Goal: Task Accomplishment & Management: Manage account settings

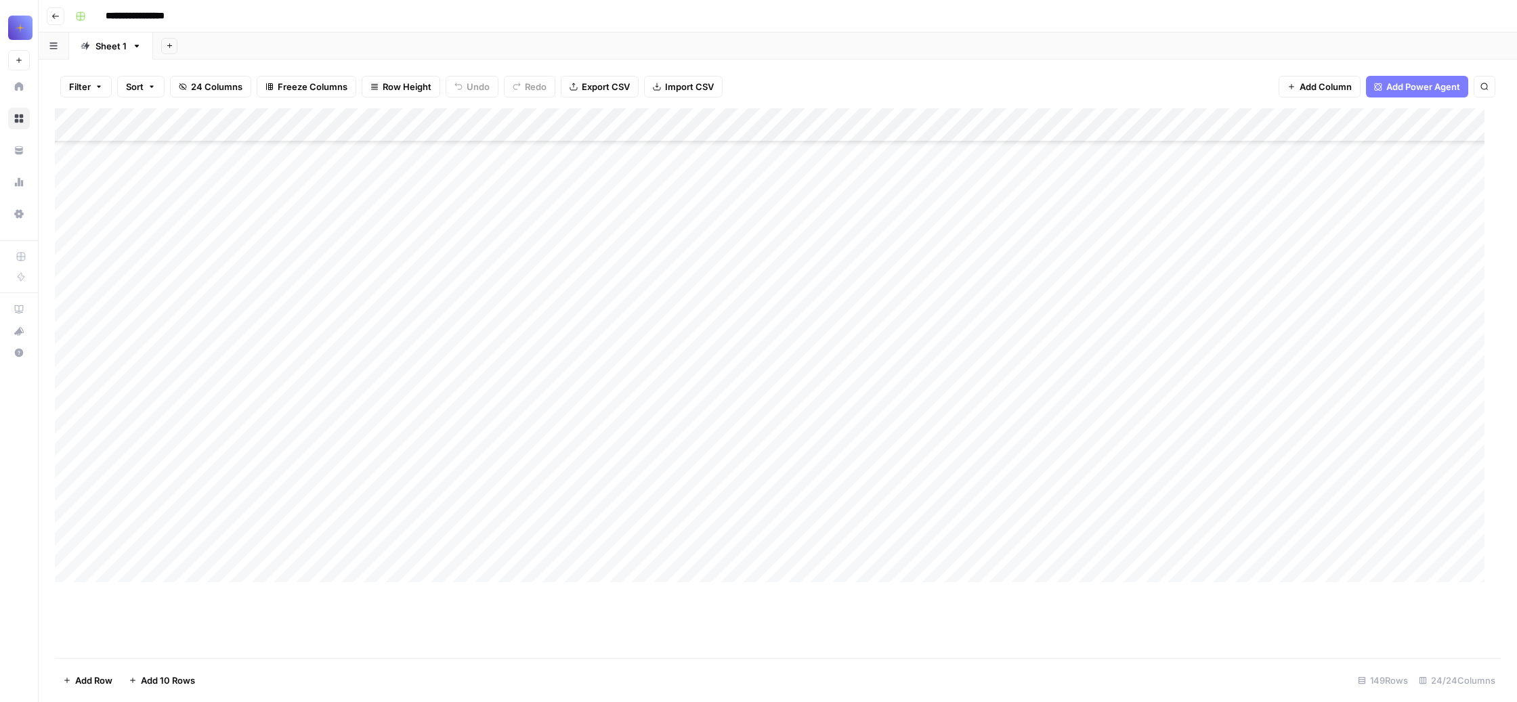
scroll to position [2735, 0]
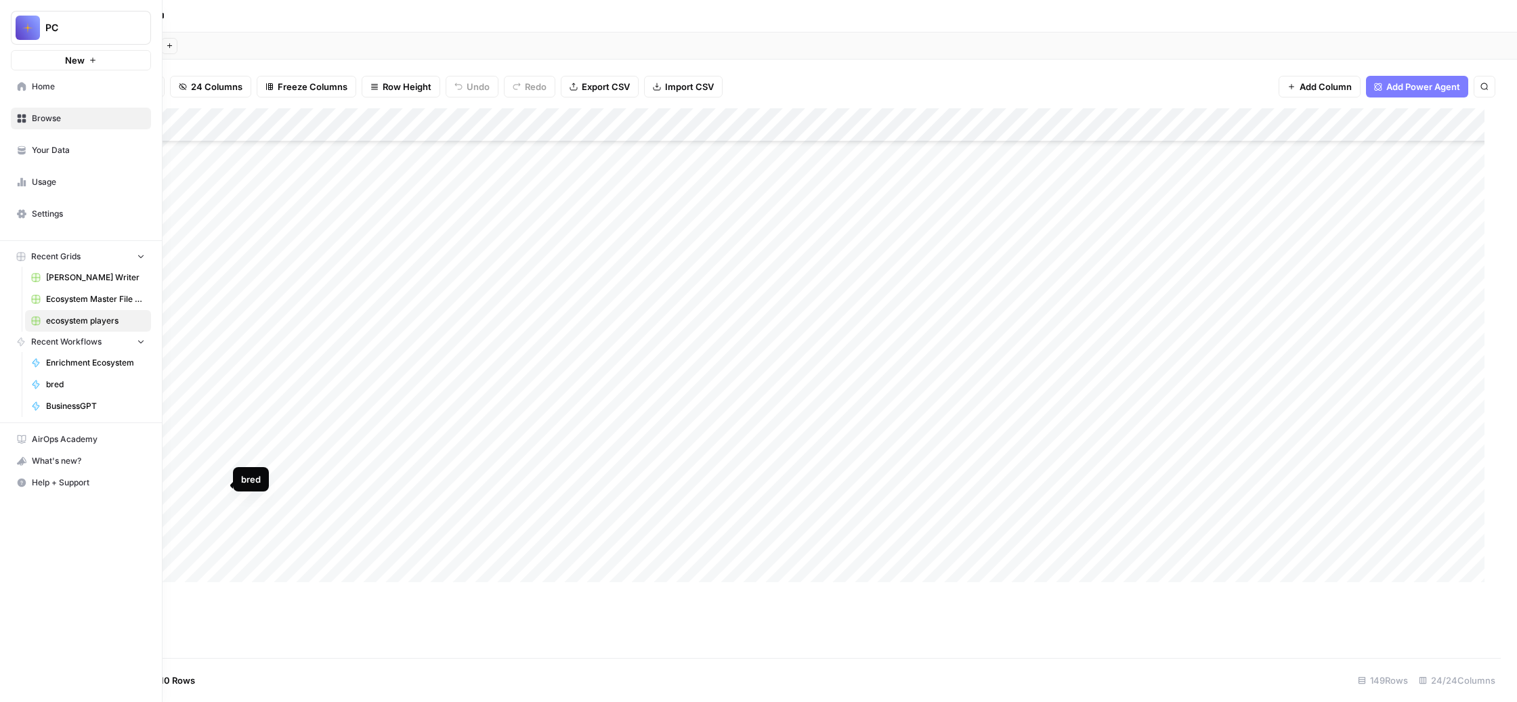
click at [91, 391] on span "bred" at bounding box center [95, 384] width 99 height 12
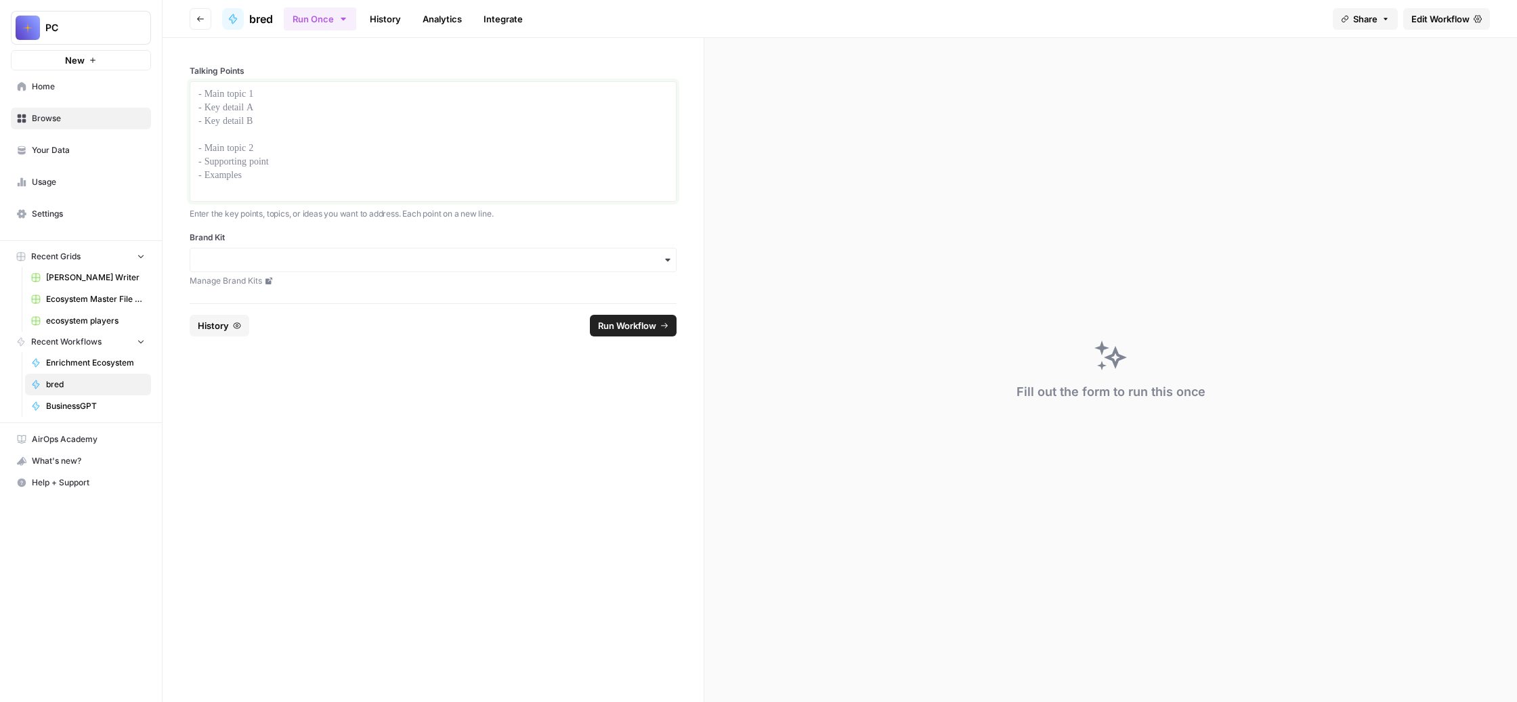
click at [327, 101] on p at bounding box center [432, 94] width 469 height 14
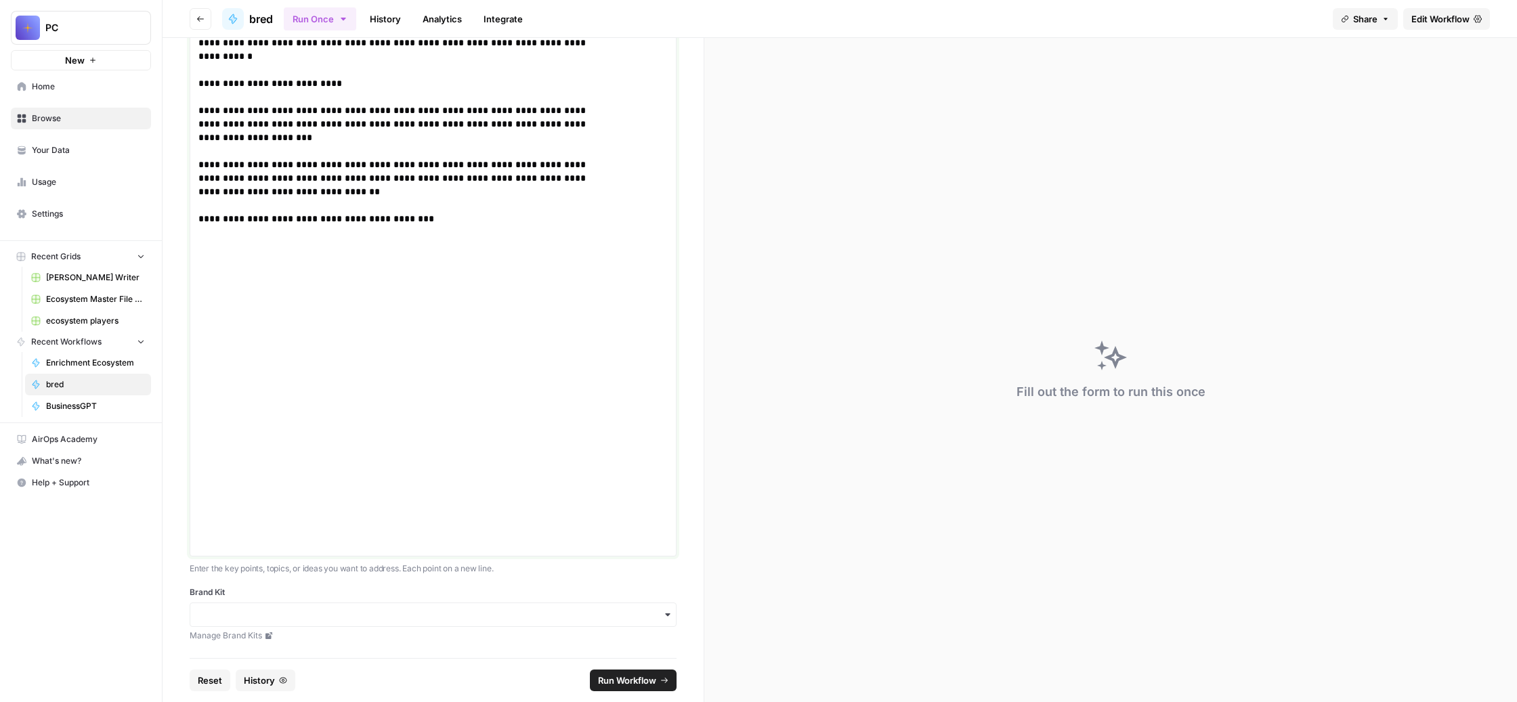
scroll to position [583, 0]
click at [573, 616] on input "Brand Kit" at bounding box center [432, 615] width 469 height 14
click at [486, 659] on div "Unstuck Engine" at bounding box center [498, 660] width 426 height 26
click at [648, 674] on span "Run Workflow" at bounding box center [627, 681] width 58 height 14
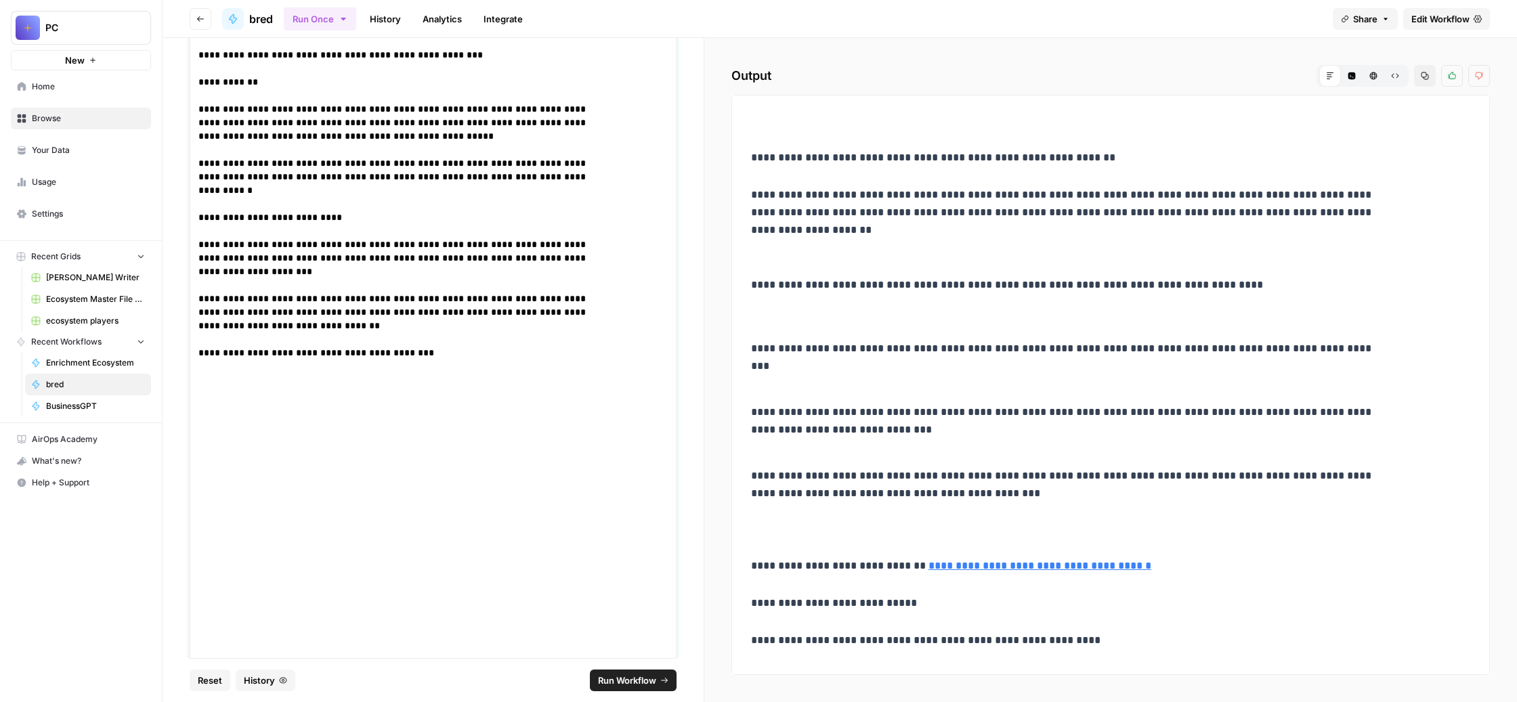
scroll to position [301, 0]
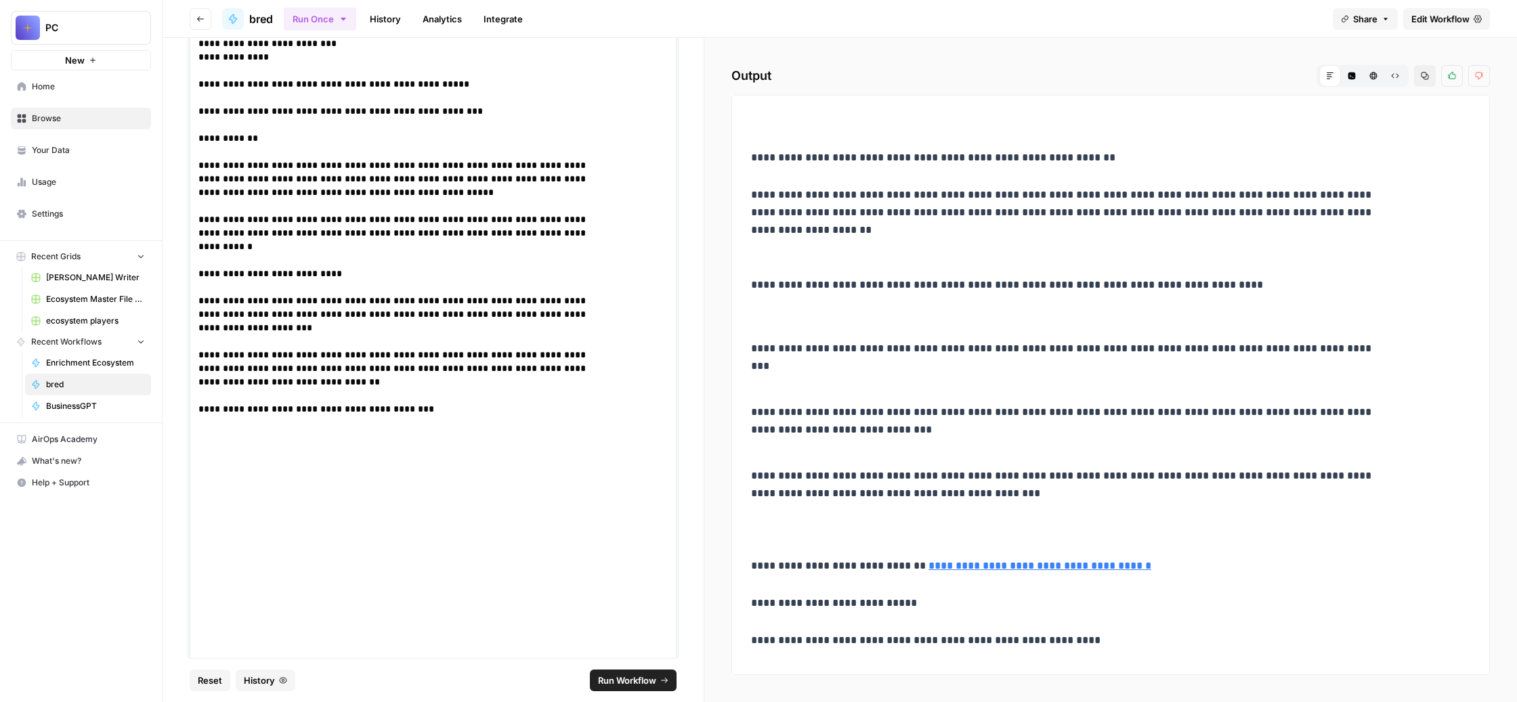
drag, startPoint x: 651, startPoint y: 495, endPoint x: 291, endPoint y: 81, distance: 548.1
click at [291, 81] on div "**********" at bounding box center [433, 263] width 487 height 967
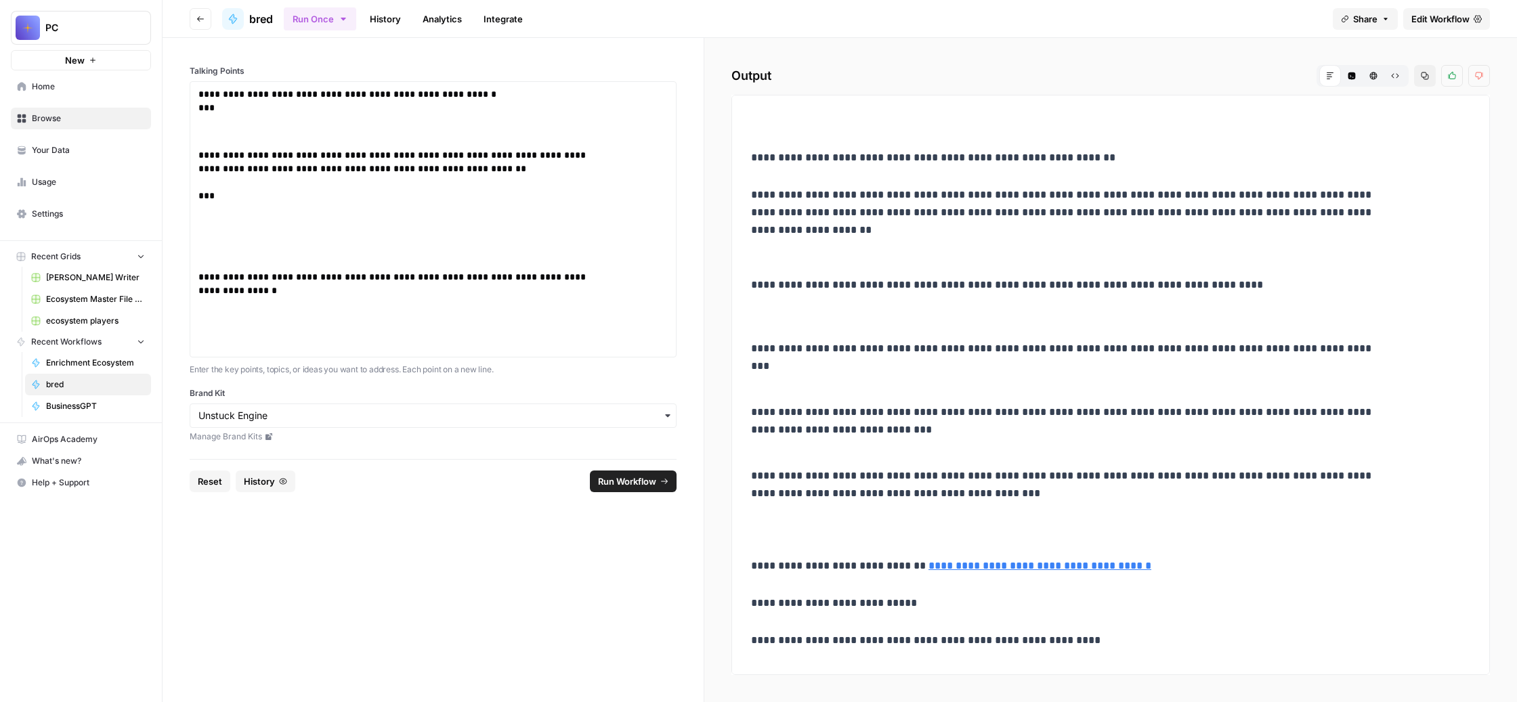
click at [636, 488] on span "Run Workflow" at bounding box center [627, 482] width 58 height 14
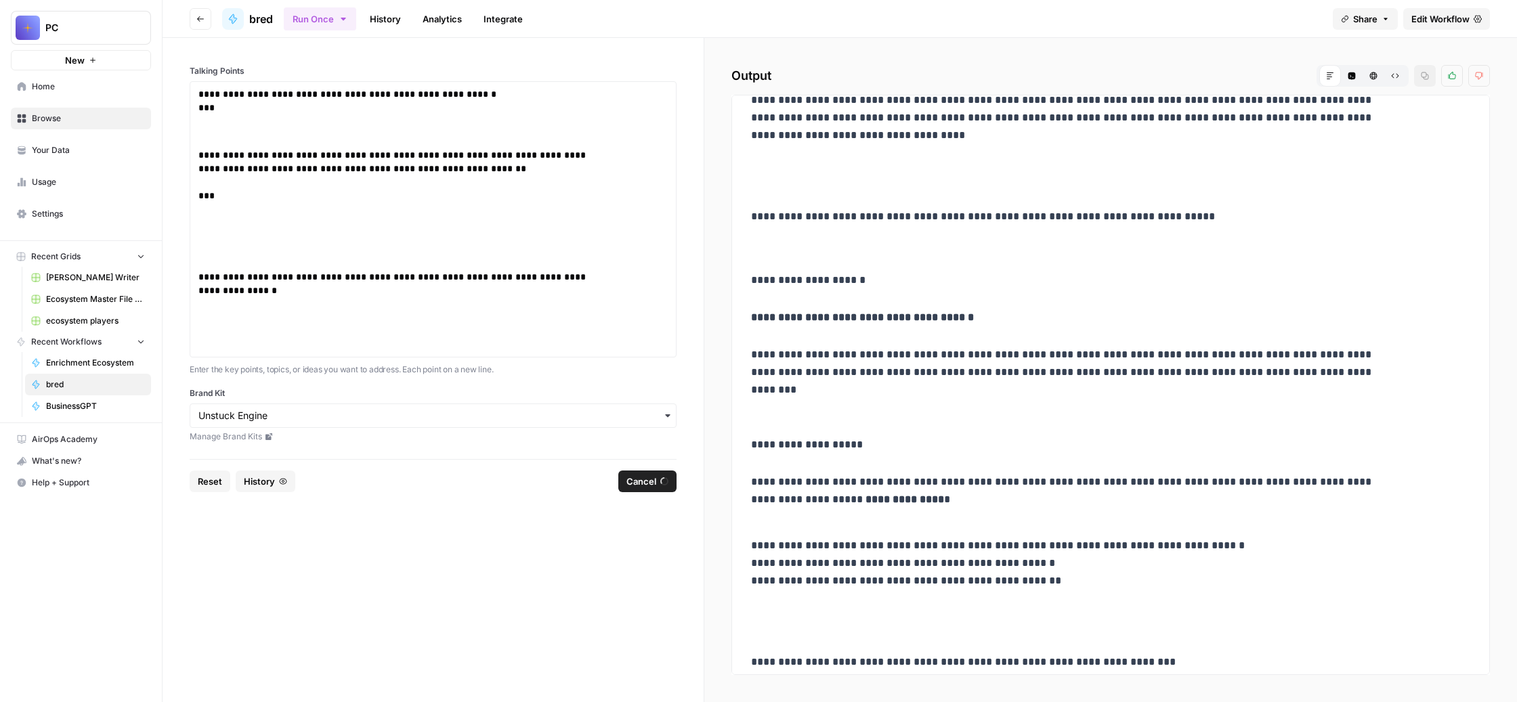
scroll to position [749, 0]
click at [360, 351] on p "**********" at bounding box center [398, 310] width 401 height 81
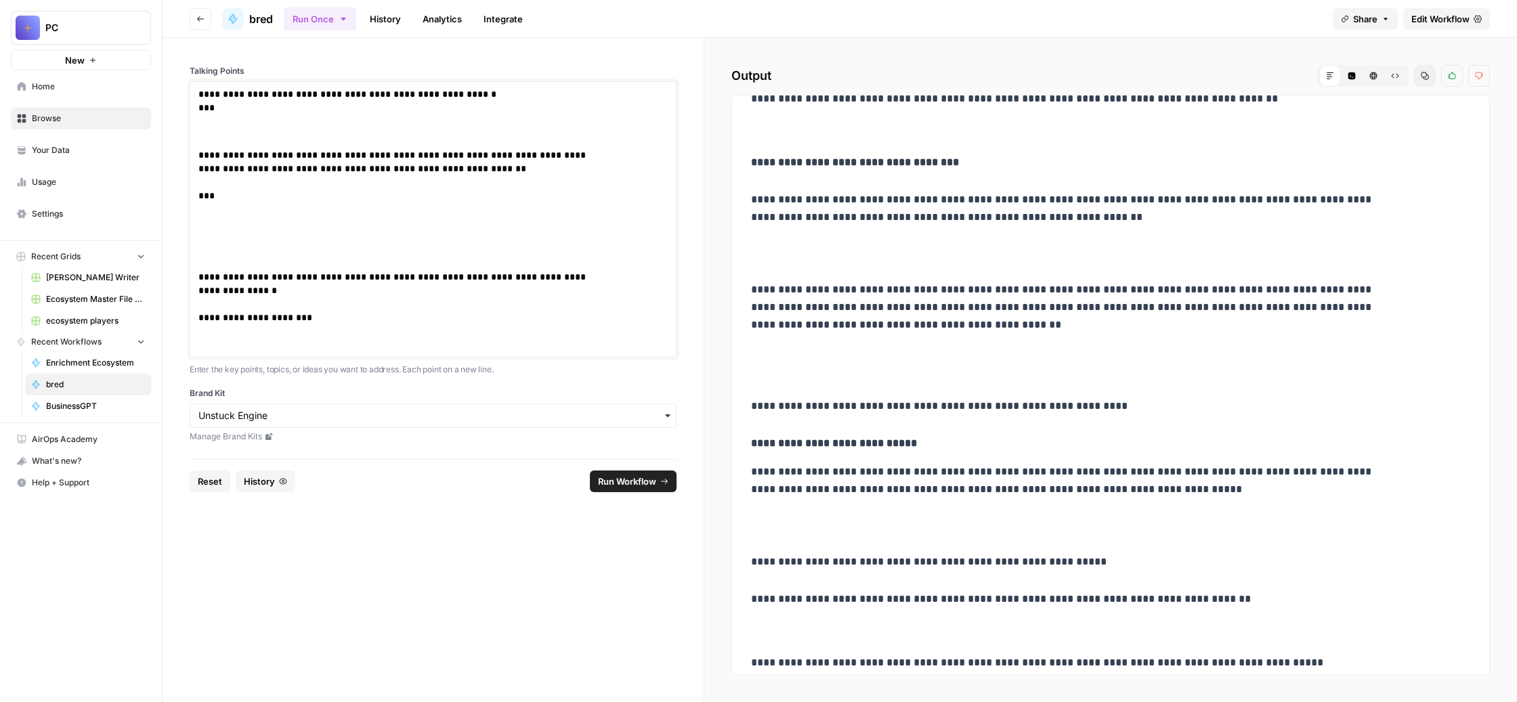
scroll to position [1697, 0]
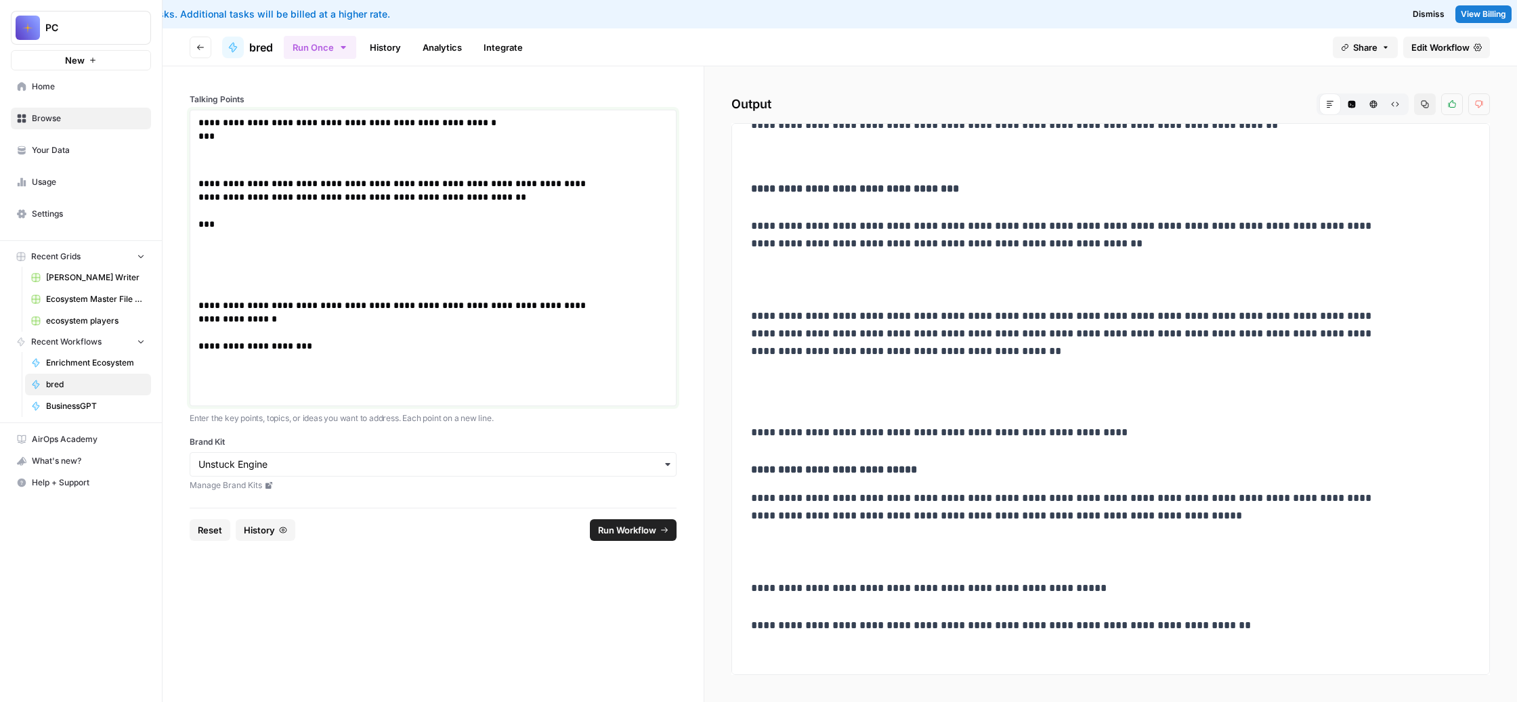
drag, startPoint x: 654, startPoint y: 383, endPoint x: 276, endPoint y: 332, distance: 381.9
click at [276, 332] on div "**********" at bounding box center [432, 286] width 541 height 441
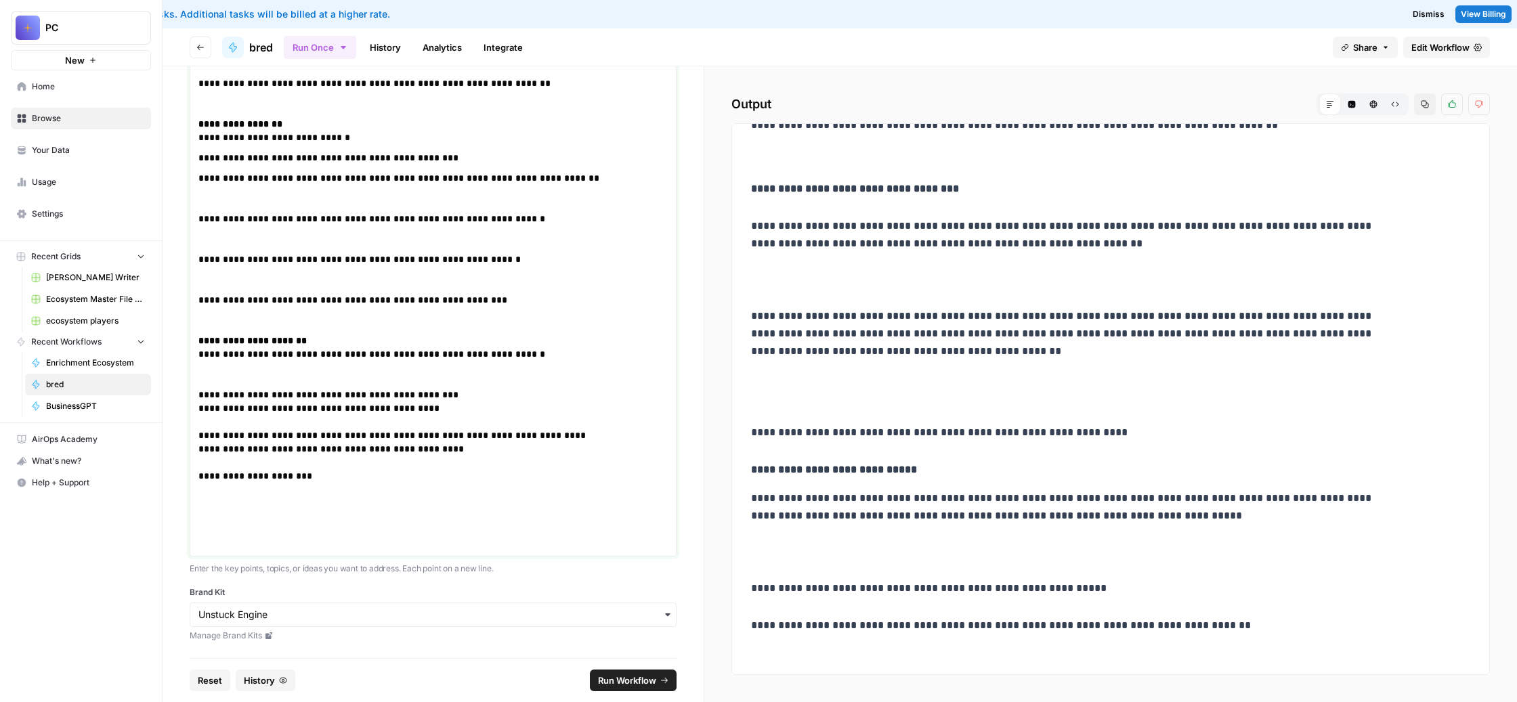
scroll to position [2778, 0]
click at [654, 674] on span "Run Workflow" at bounding box center [627, 681] width 58 height 14
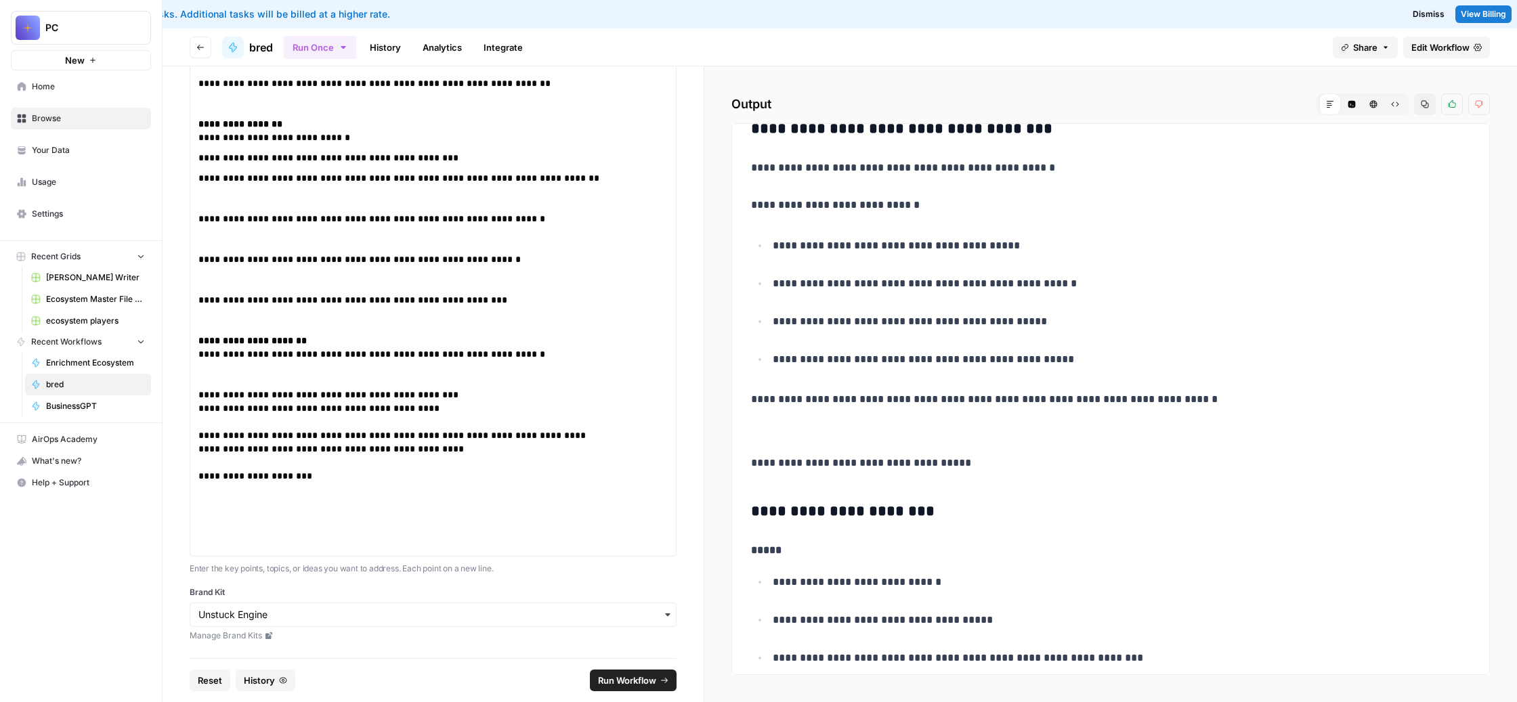
scroll to position [1371, 0]
click at [487, 433] on p "**********" at bounding box center [398, 490] width 401 height 122
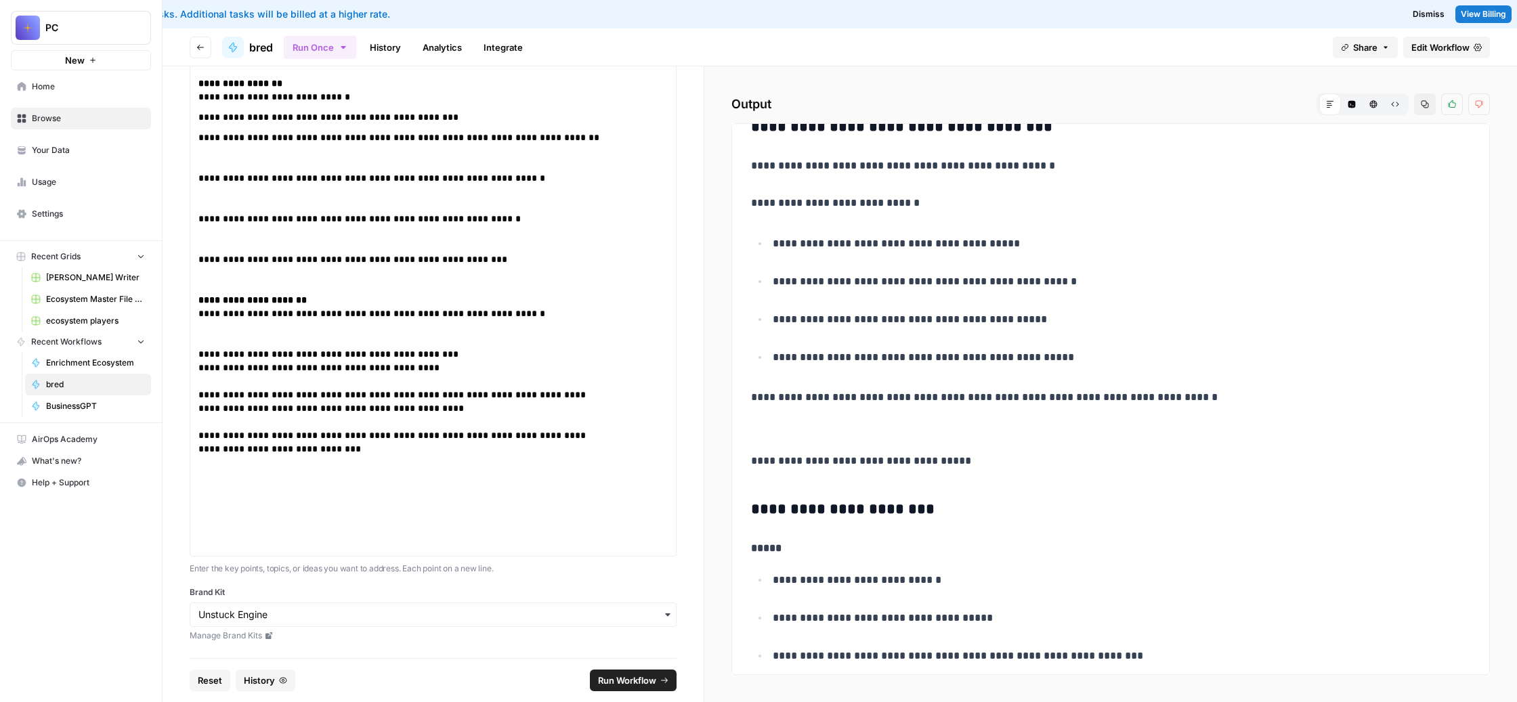
click at [639, 674] on span "Run Workflow" at bounding box center [627, 681] width 58 height 14
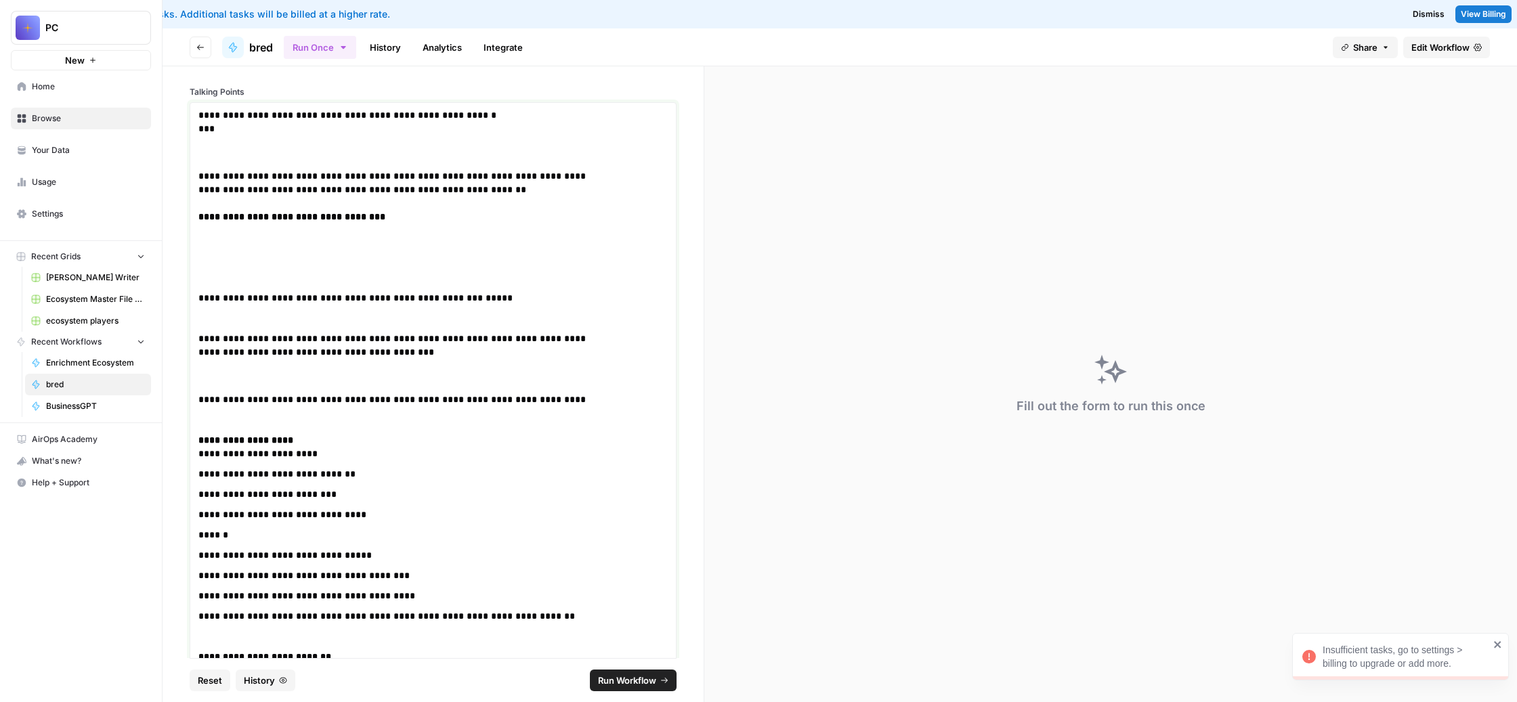
scroll to position [0, 0]
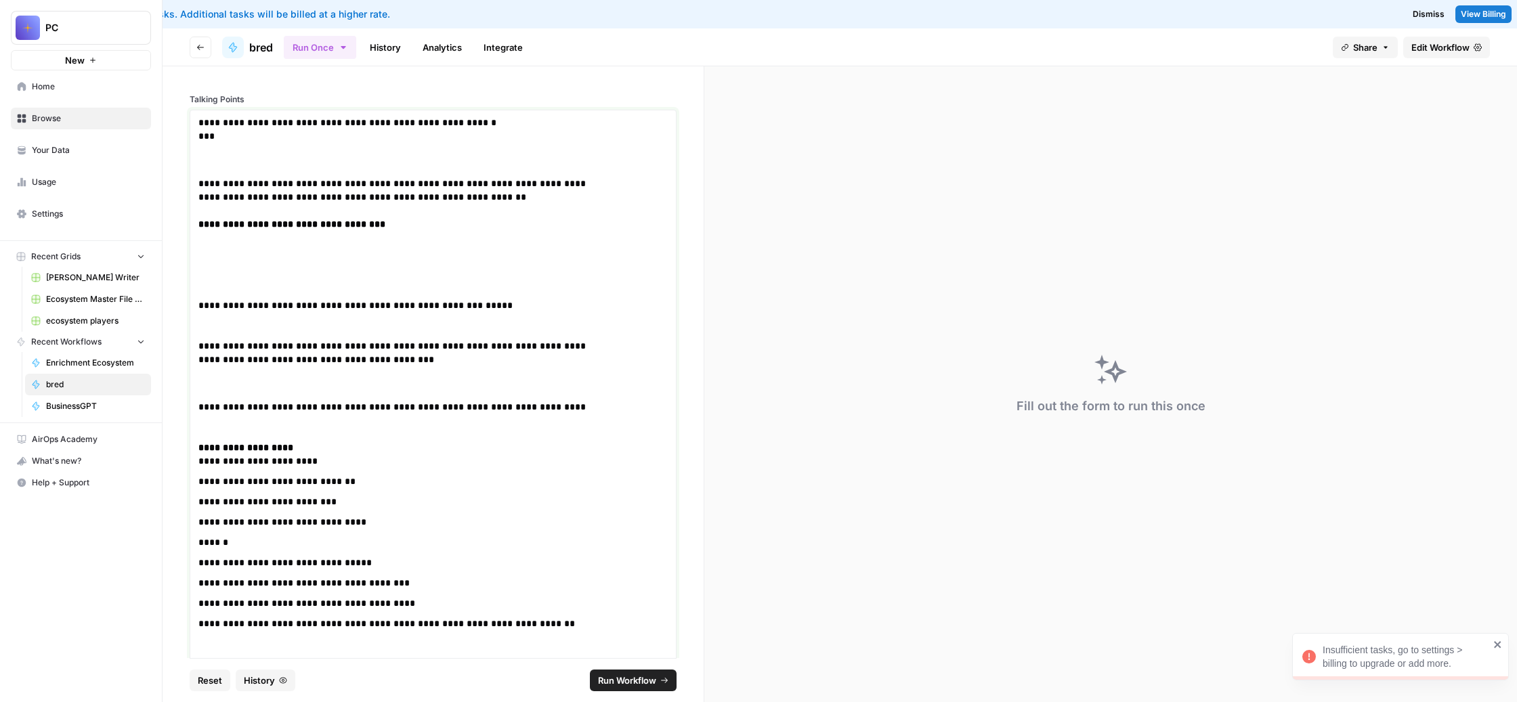
drag, startPoint x: 384, startPoint y: 466, endPoint x: 301, endPoint y: 41, distance: 433.1
click at [301, 41] on div "**********" at bounding box center [839, 365] width 1354 height 674
click at [104, 220] on span "Settings" at bounding box center [88, 214] width 113 height 12
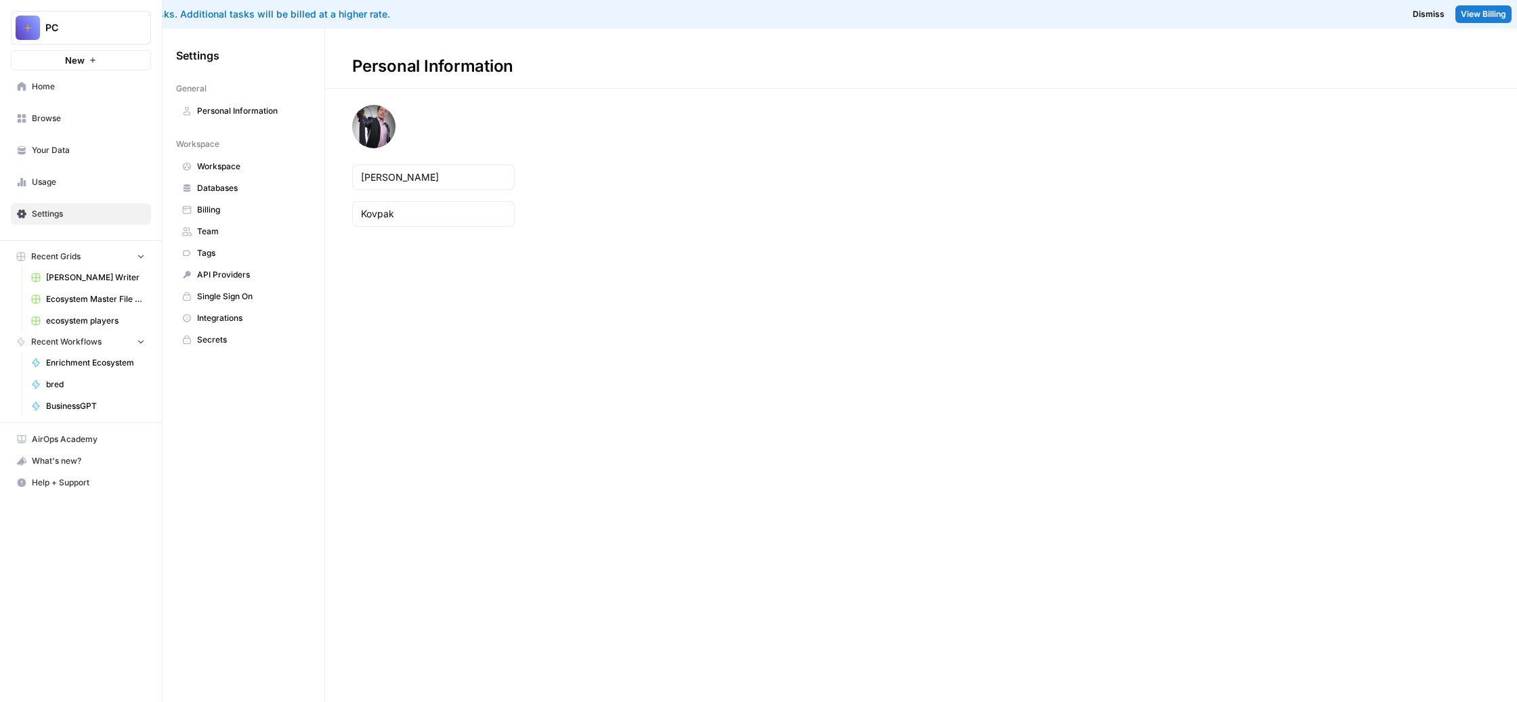
click at [305, 216] on span "Billing" at bounding box center [251, 210] width 108 height 12
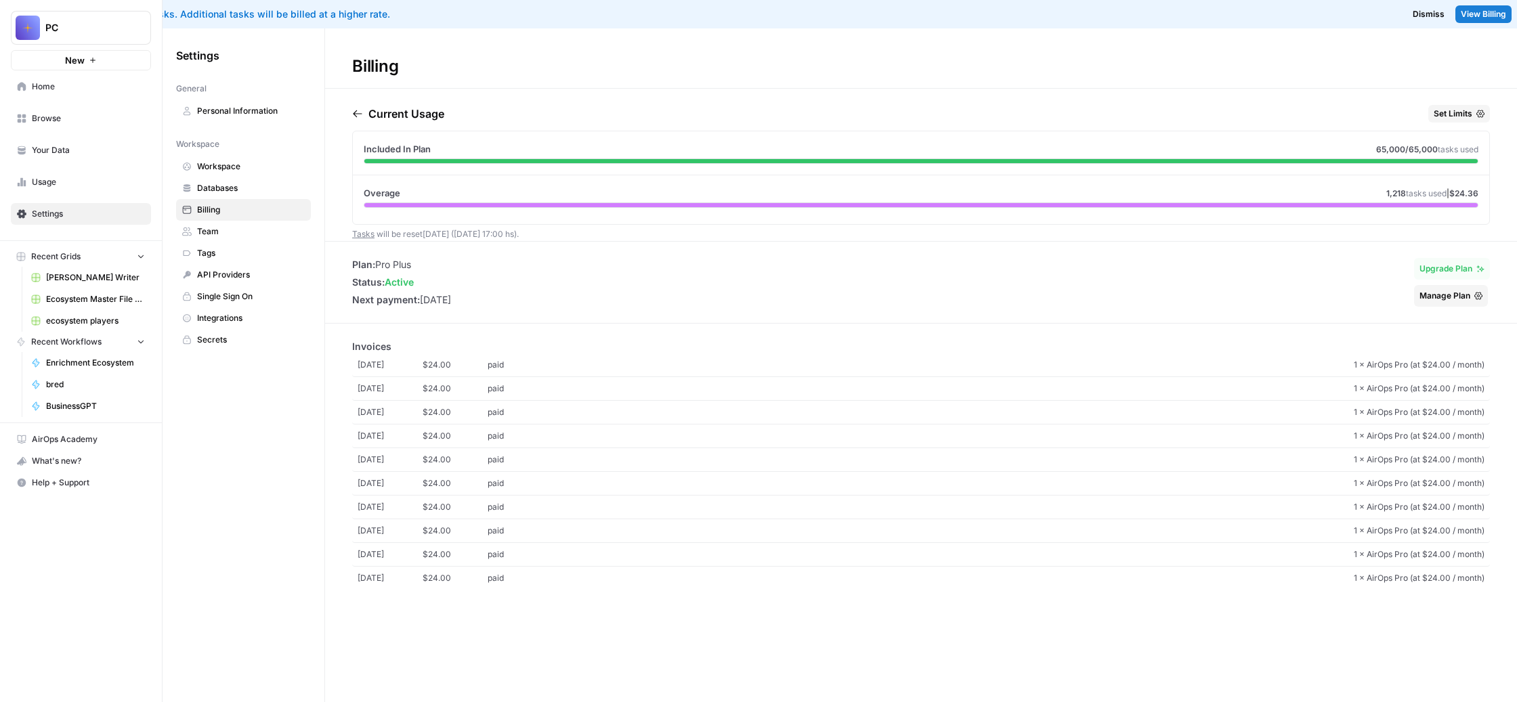
scroll to position [25, 0]
click at [100, 188] on span "Usage" at bounding box center [88, 182] width 113 height 12
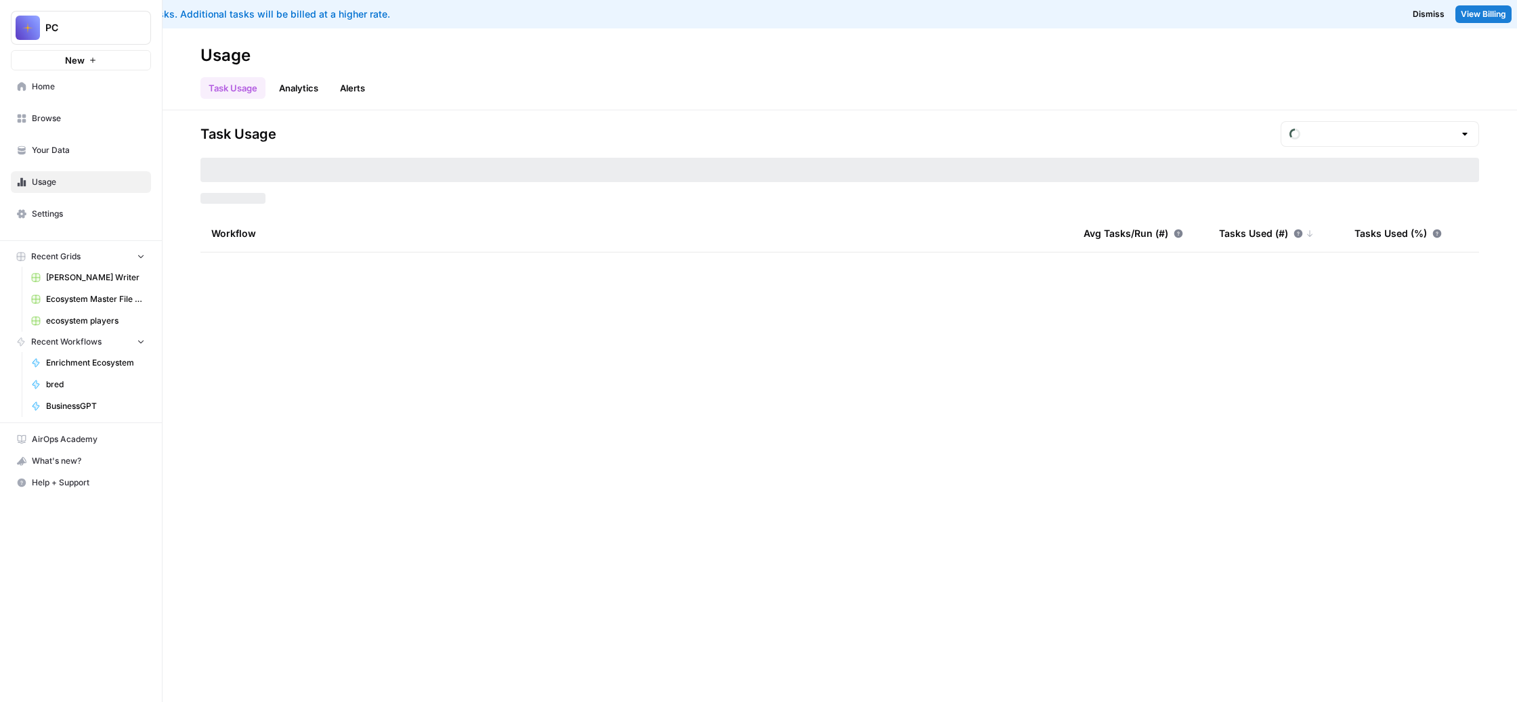
type input "August Overage"
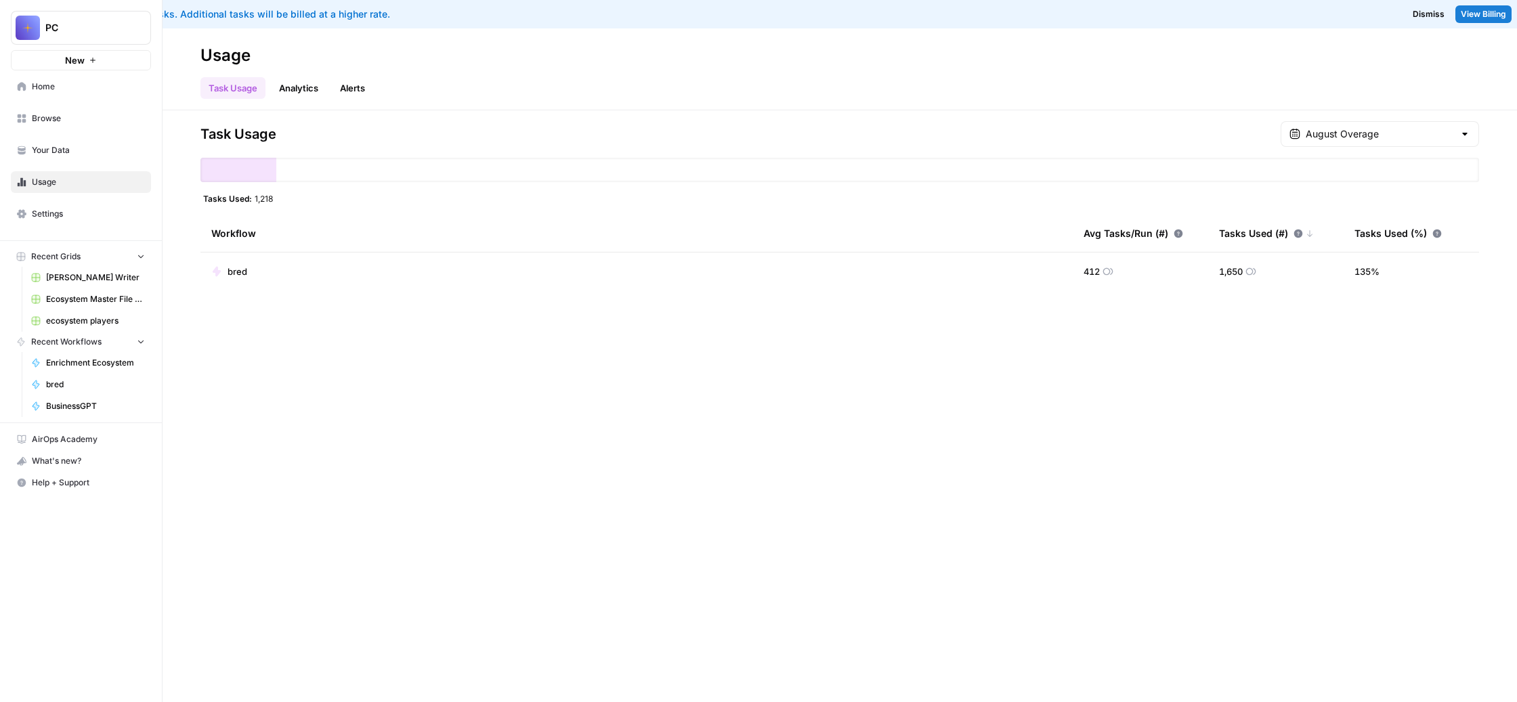
click at [326, 97] on link "Analytics" at bounding box center [299, 88] width 56 height 22
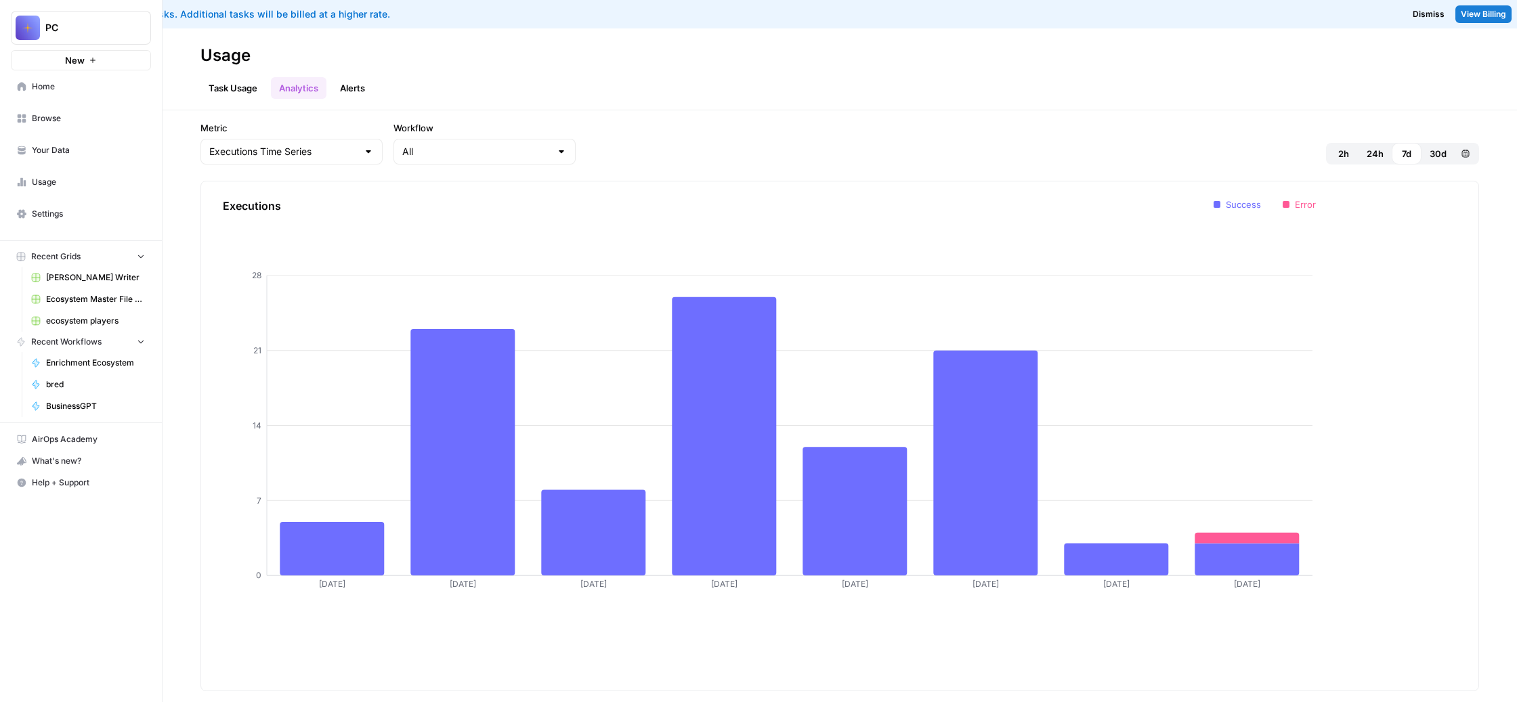
click at [373, 99] on link "Alerts" at bounding box center [352, 88] width 41 height 22
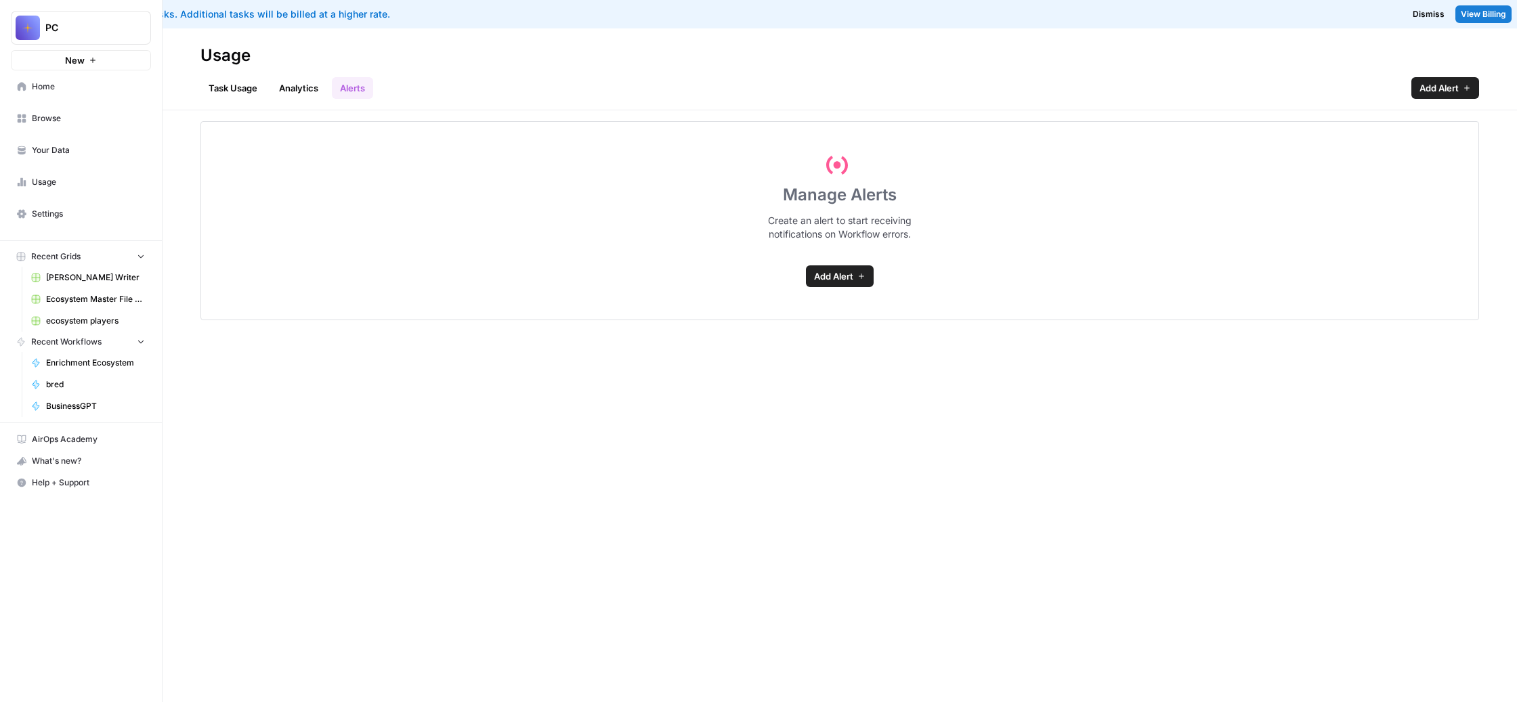
click at [326, 99] on link "Analytics" at bounding box center [299, 88] width 56 height 22
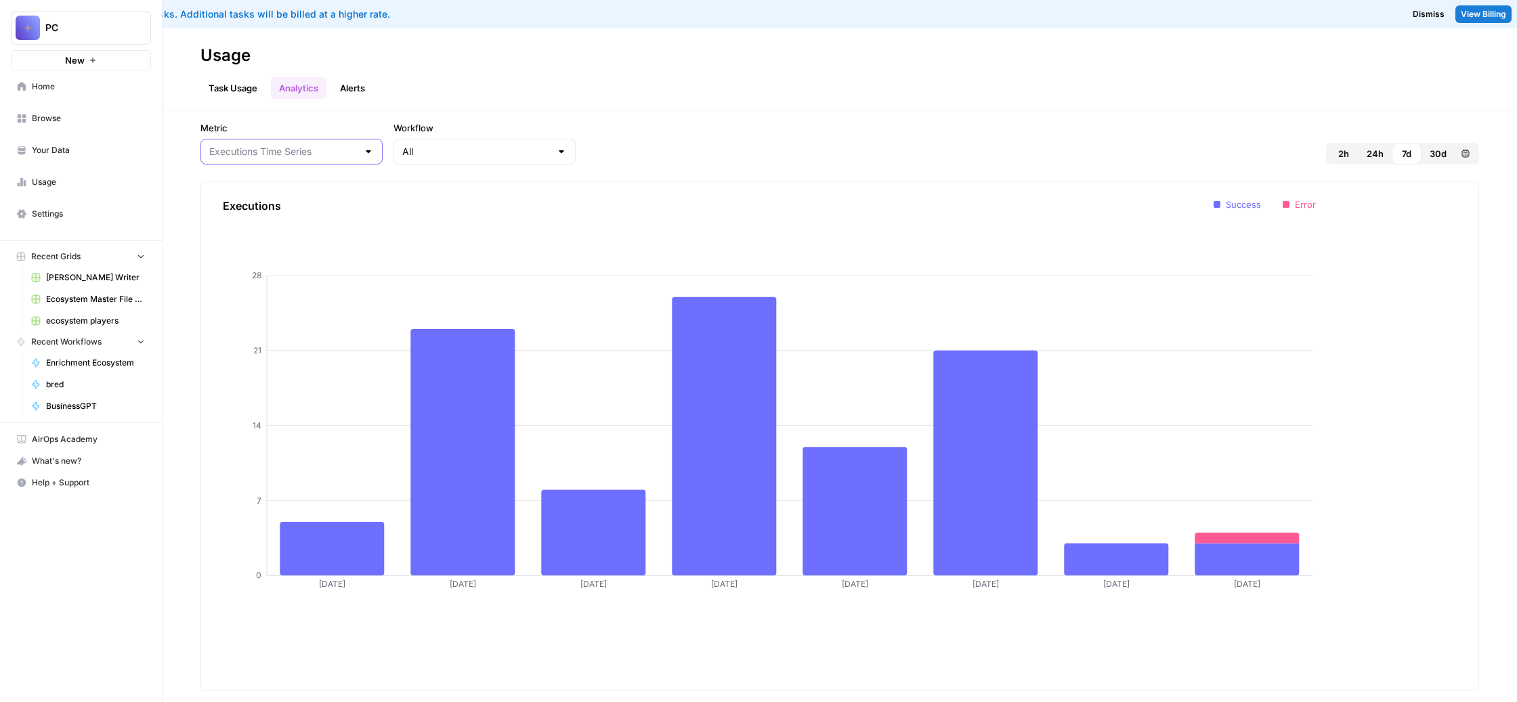
click at [357, 158] on input "Metric" at bounding box center [283, 152] width 148 height 14
click at [450, 276] on span "Tasks Time Series" at bounding box center [403, 269] width 183 height 14
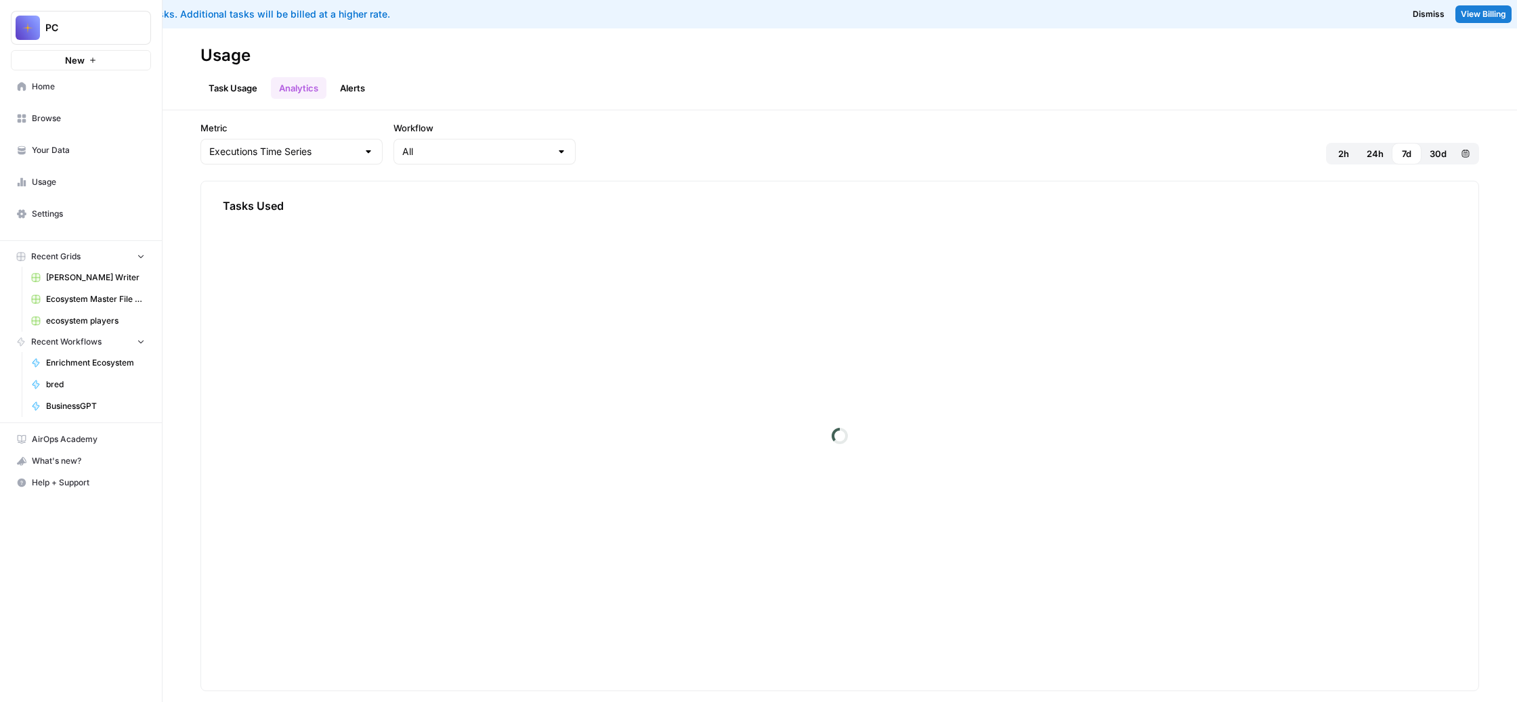
type input "Tasks Time Series"
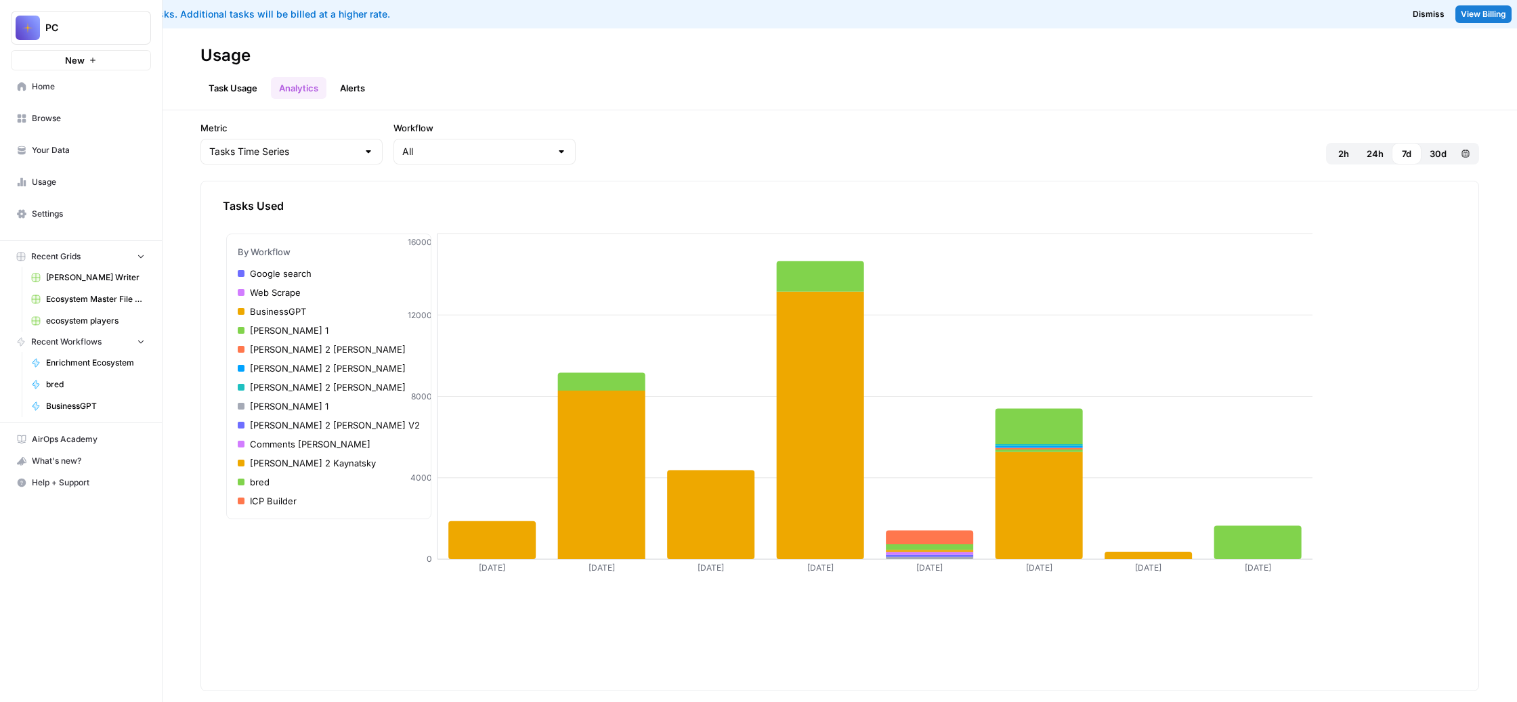
click at [1463, 20] on span "View Billing" at bounding box center [1482, 14] width 45 height 12
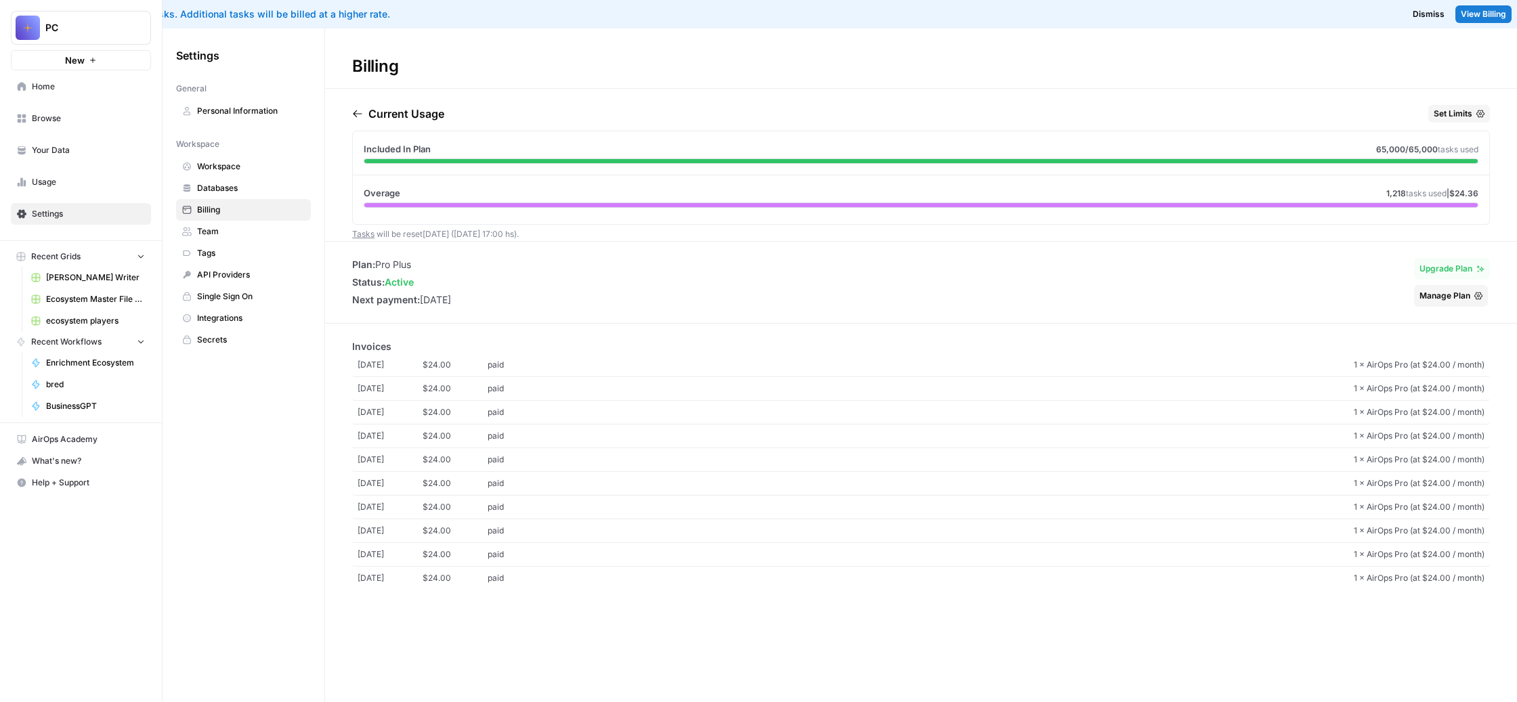
click at [1445, 120] on span "Set Limits" at bounding box center [1452, 114] width 39 height 12
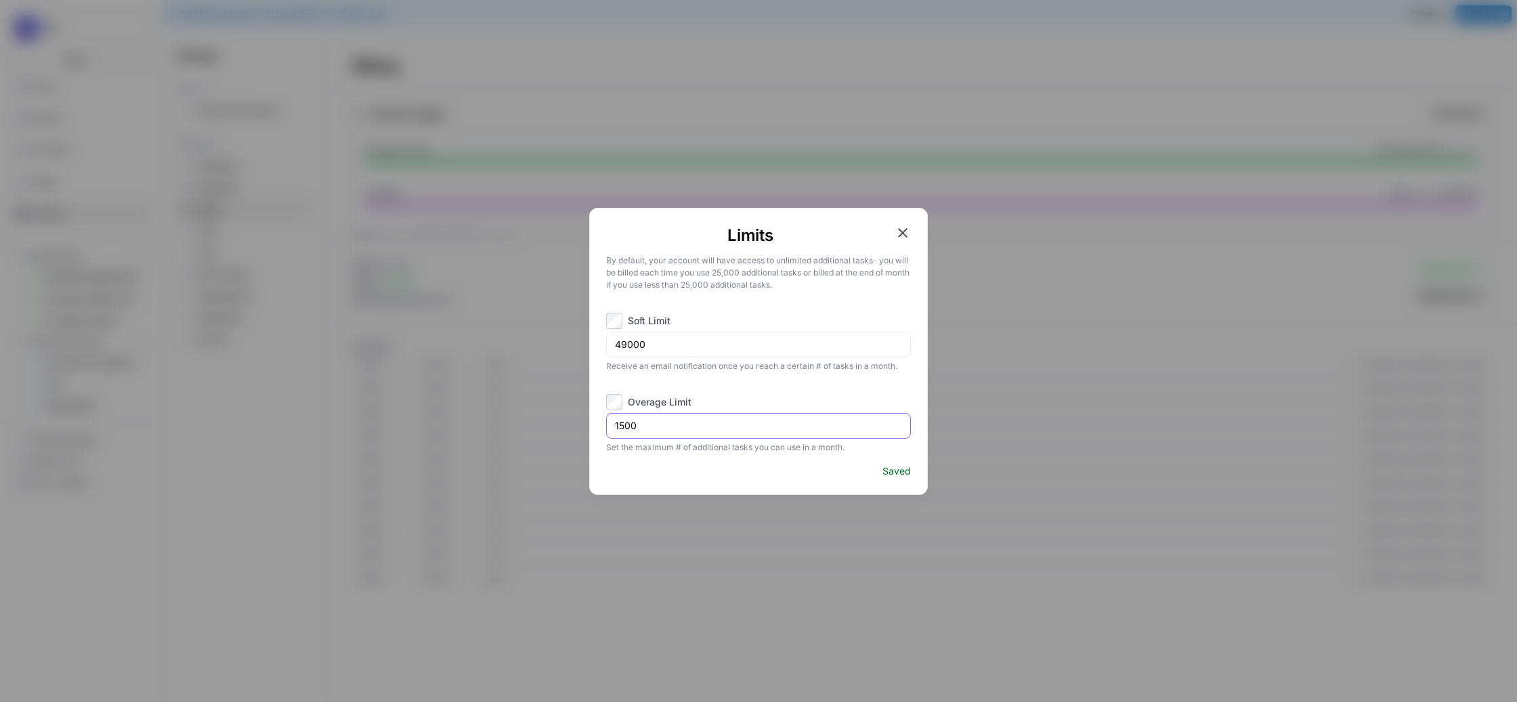
drag, startPoint x: 695, startPoint y: 477, endPoint x: 604, endPoint y: 466, distance: 92.0
click at [604, 466] on div "Limits By default, your account will have access to unlimited additional tasks …" at bounding box center [758, 351] width 339 height 287
type input "0"
click at [895, 225] on icon "button" at bounding box center [902, 233] width 16 height 16
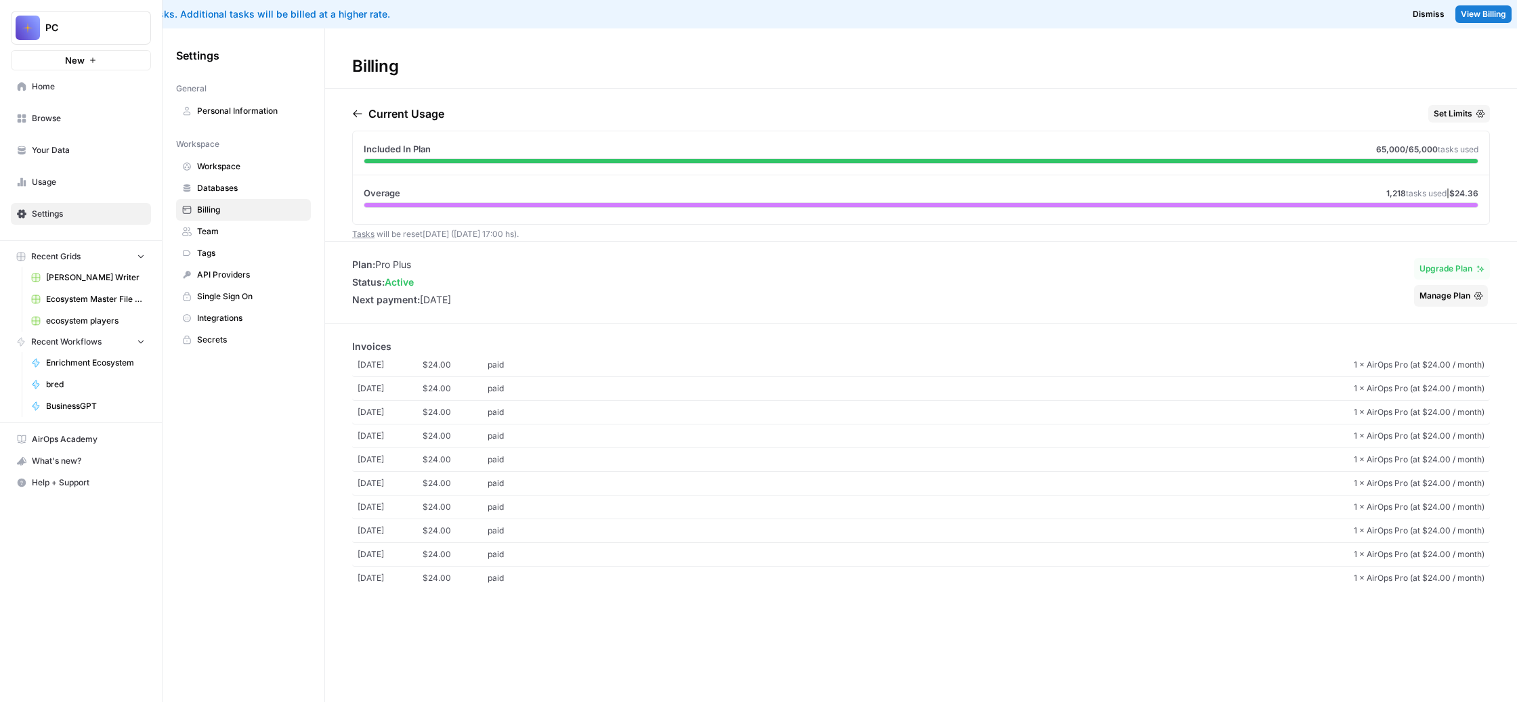
click at [305, 173] on span "Workspace" at bounding box center [251, 166] width 108 height 12
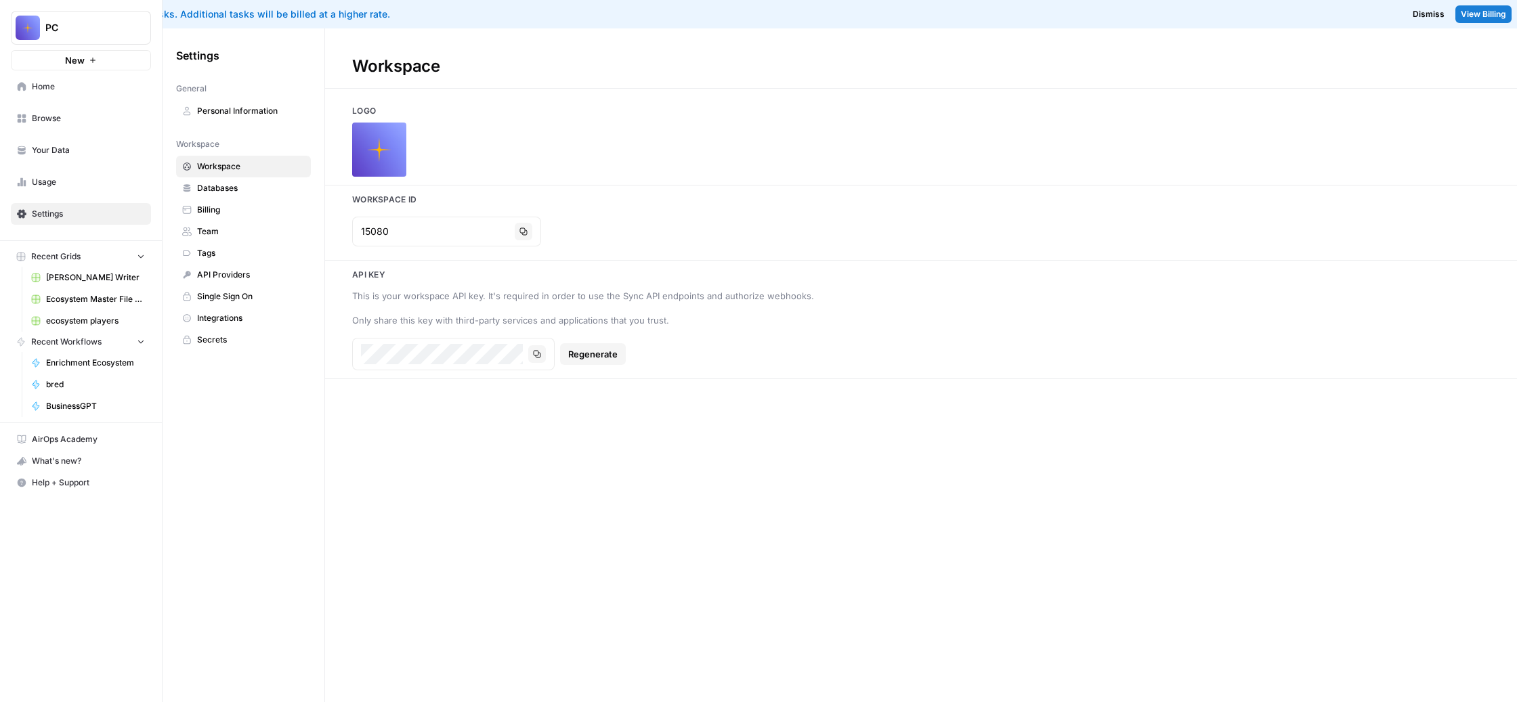
click at [305, 216] on span "Billing" at bounding box center [251, 210] width 108 height 12
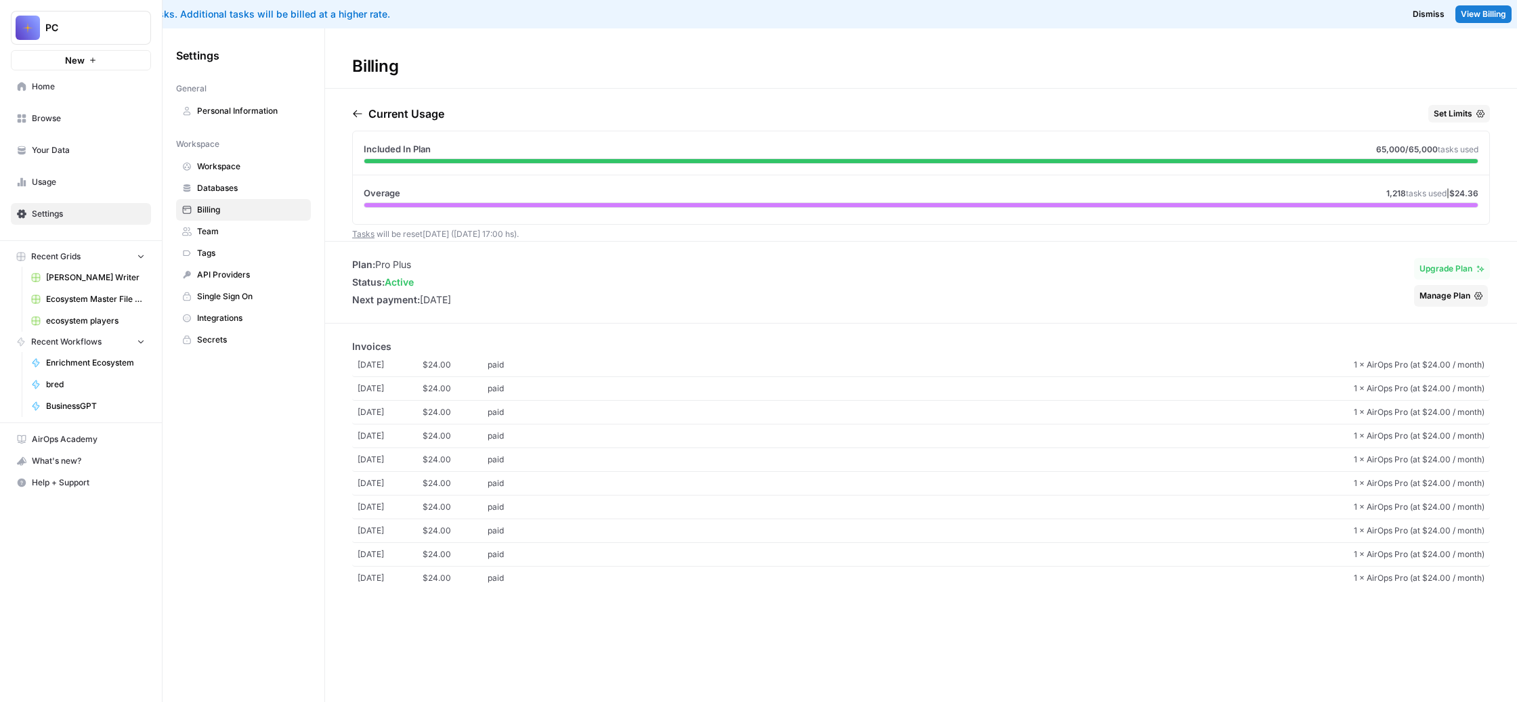
scroll to position [165, 0]
click at [422, 395] on span "[DATE]" at bounding box center [389, 389] width 65 height 12
click at [83, 471] on div "What's new?" at bounding box center [81, 461] width 139 height 20
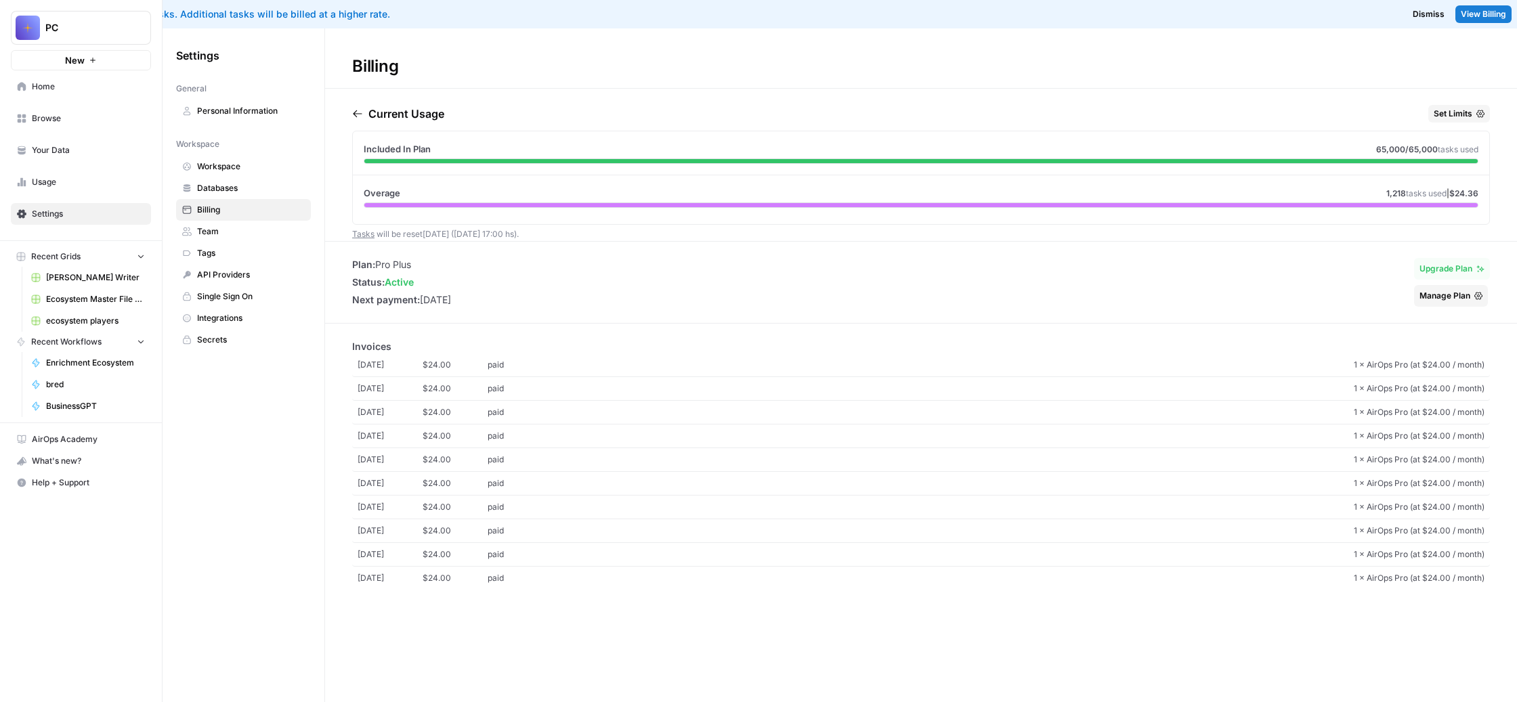
click at [305, 324] on span "Integrations" at bounding box center [251, 318] width 108 height 12
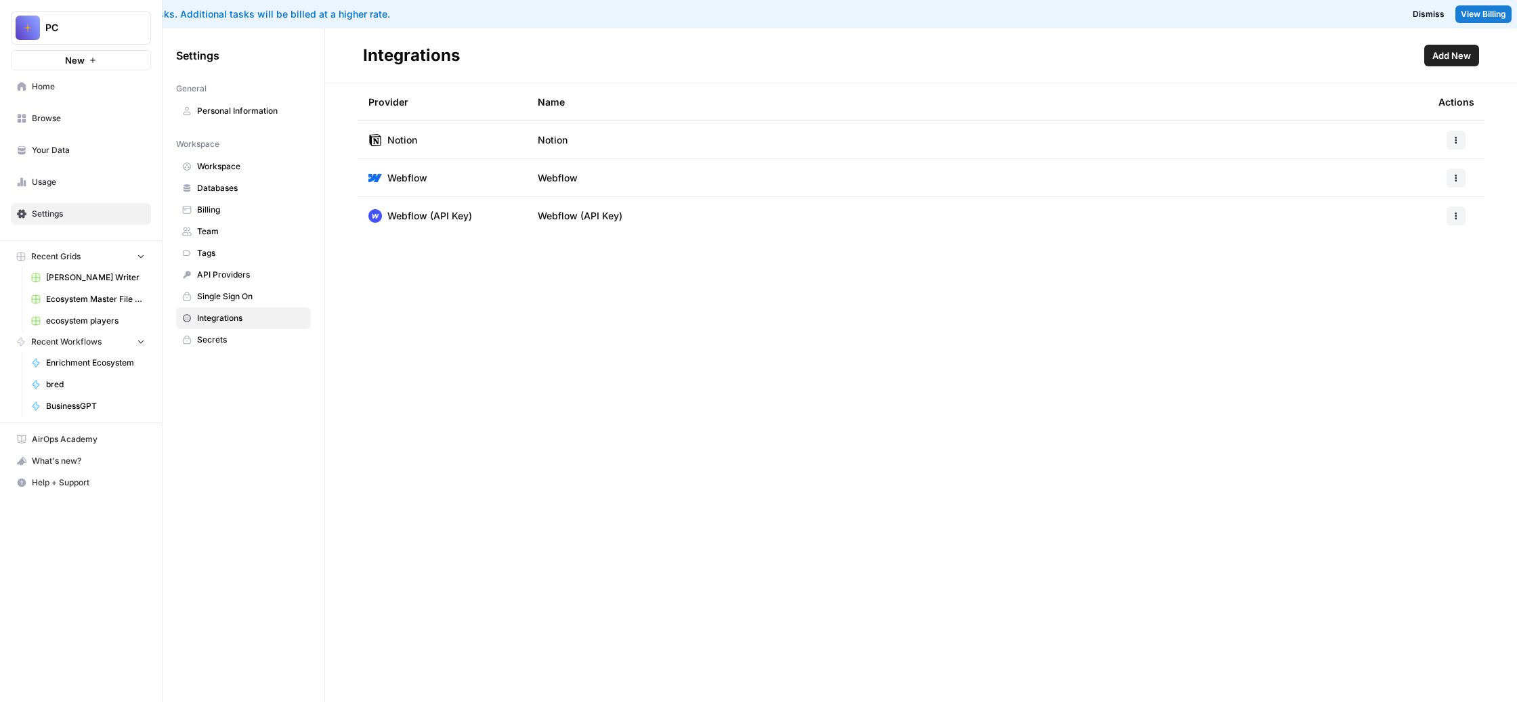
click at [305, 281] on span "API Providers" at bounding box center [251, 275] width 108 height 12
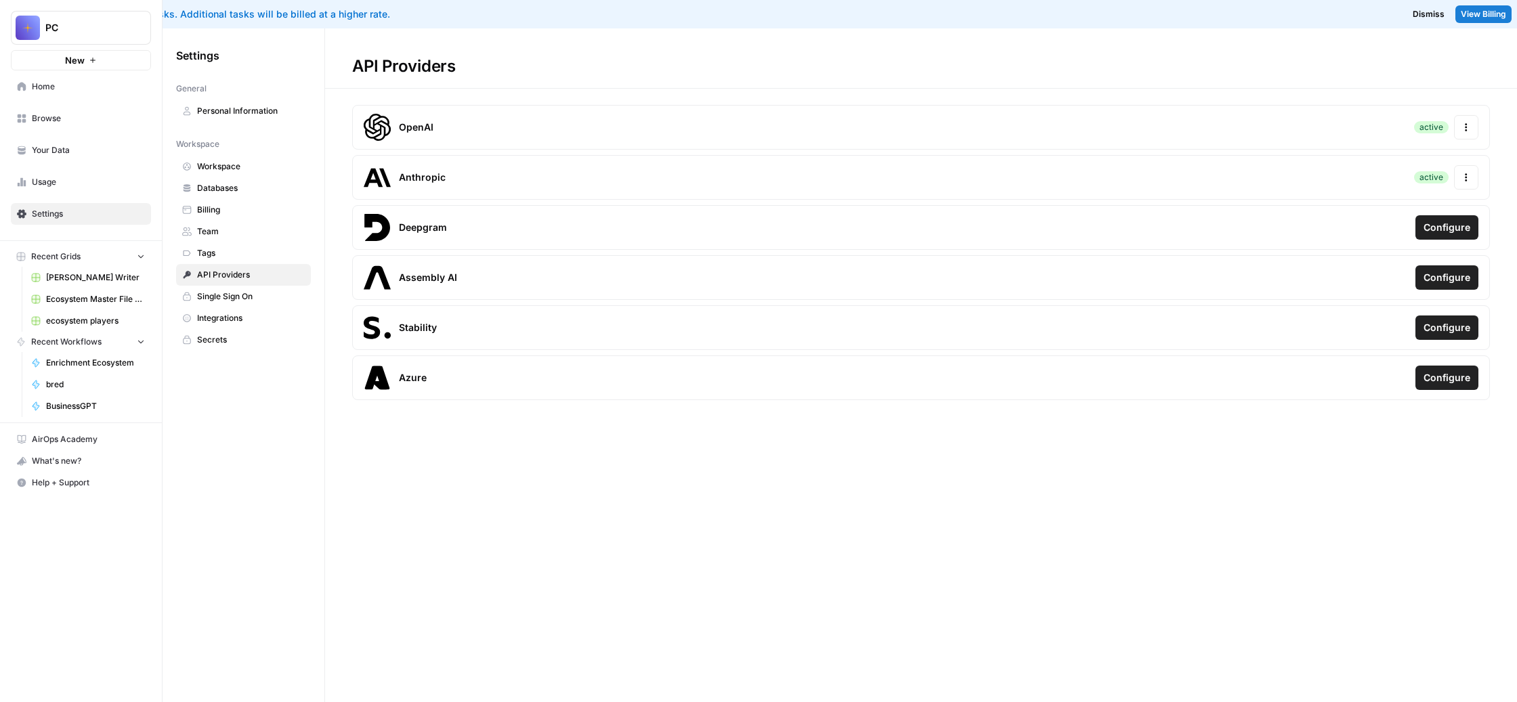
click at [311, 242] on link "Team" at bounding box center [243, 232] width 135 height 22
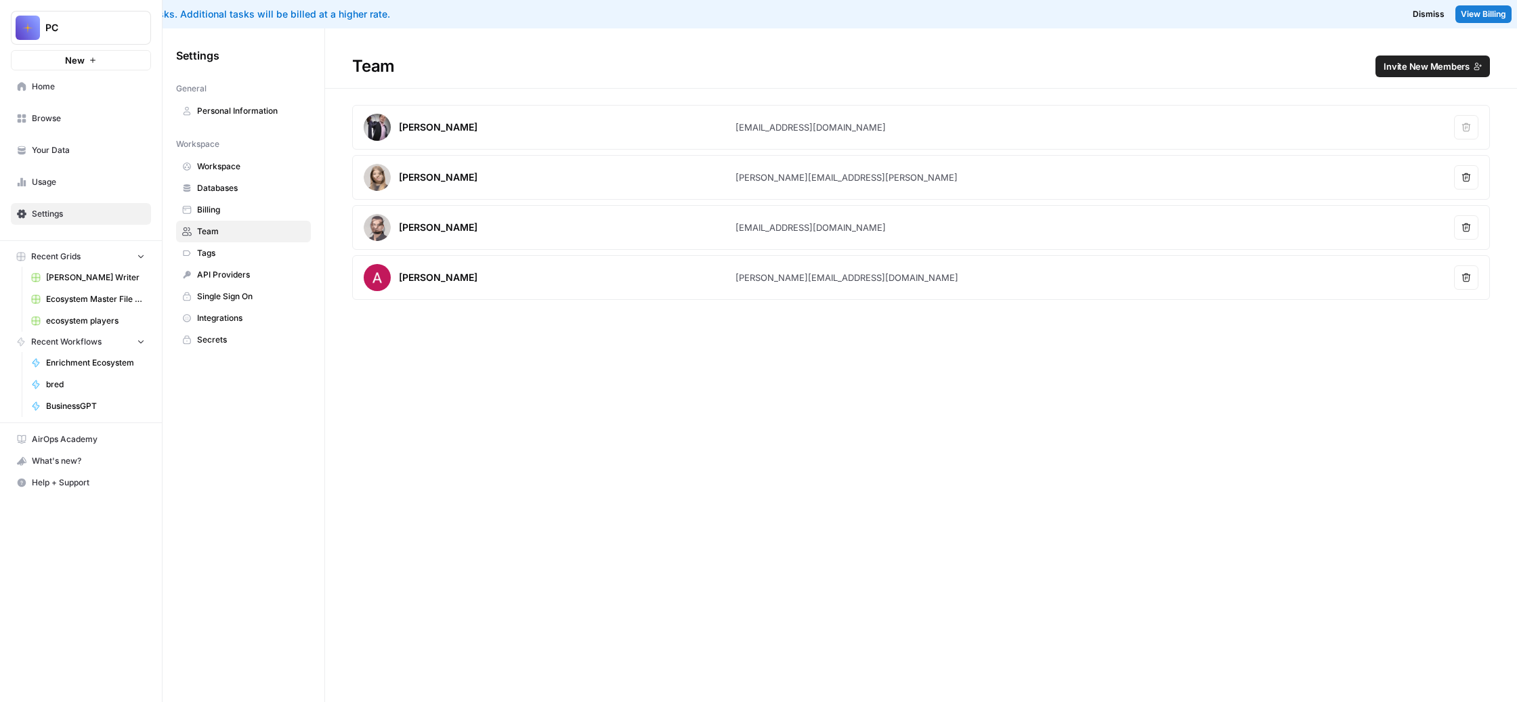
click at [1412, 20] on span "Dismiss" at bounding box center [1428, 14] width 32 height 12
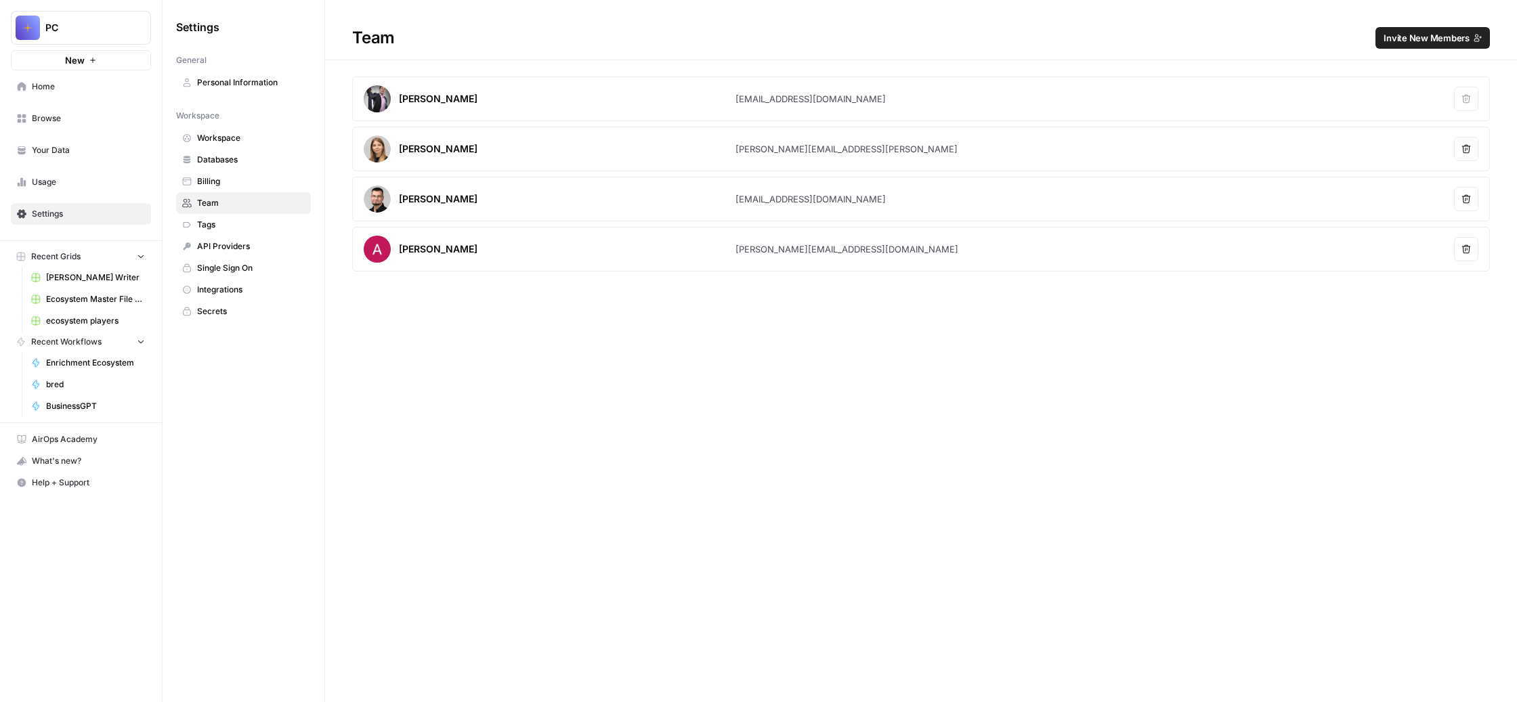
click at [95, 93] on span "Home" at bounding box center [88, 87] width 113 height 12
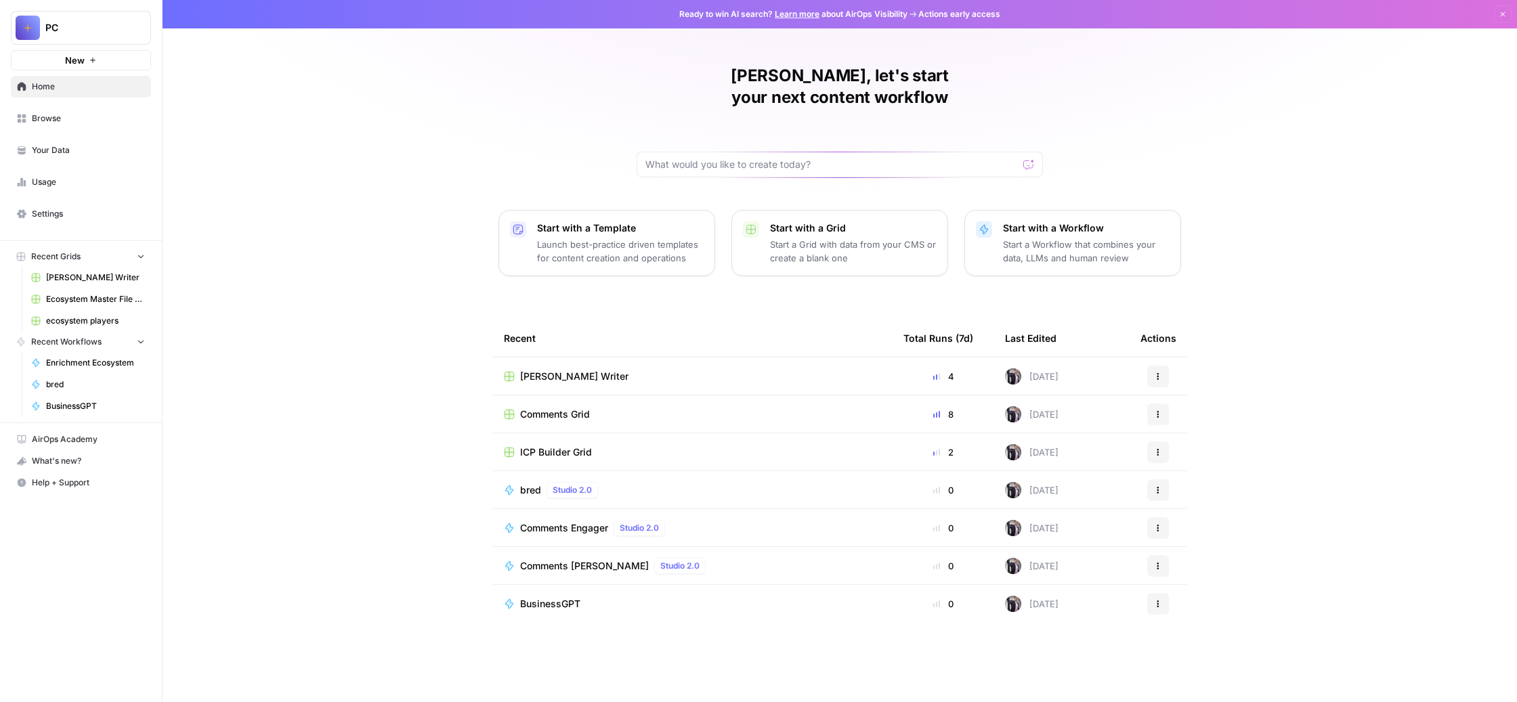
click at [819, 19] on link "Learn more" at bounding box center [797, 14] width 45 height 10
click at [1498, 18] on icon "button" at bounding box center [1502, 14] width 8 height 8
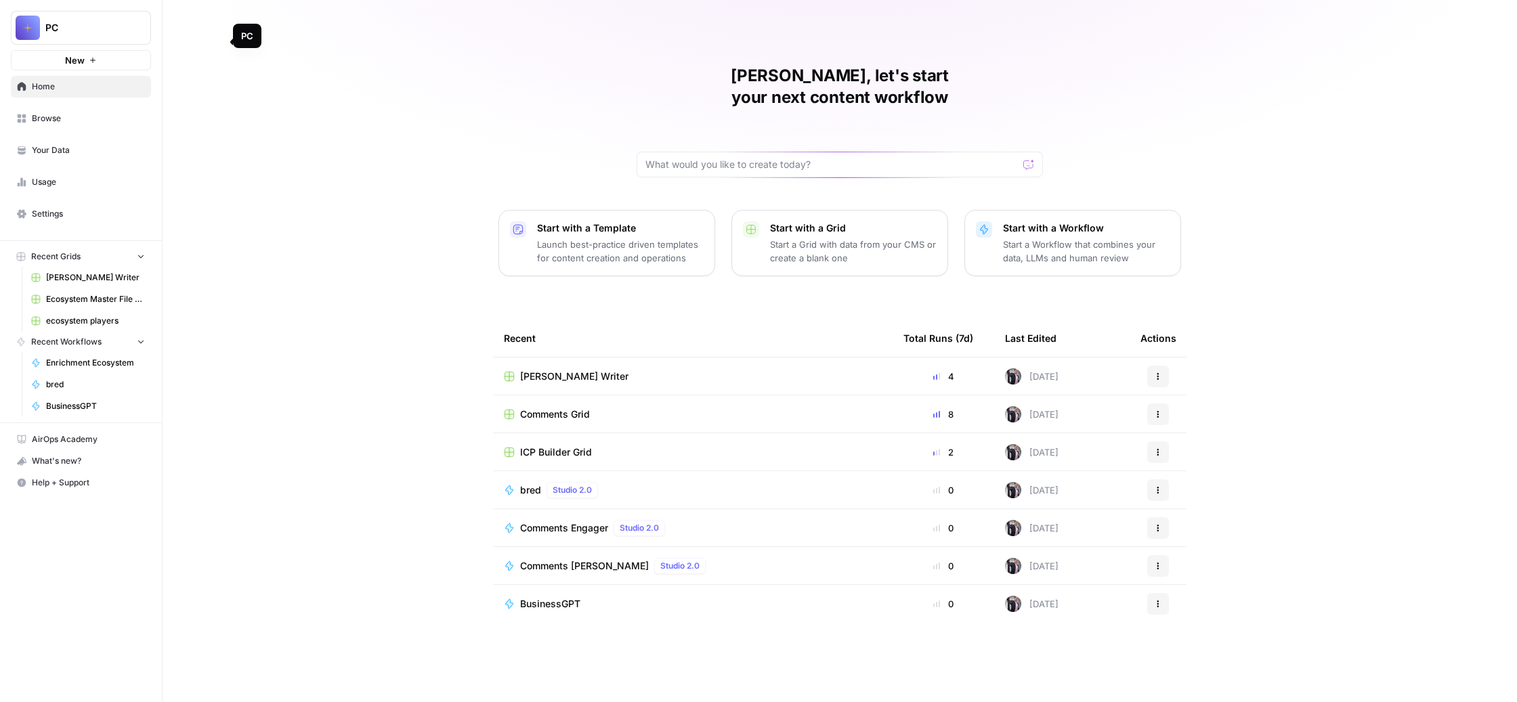
click at [127, 35] on span "PC" at bounding box center [86, 28] width 82 height 14
click at [93, 181] on span "Log Out" at bounding box center [133, 175] width 186 height 14
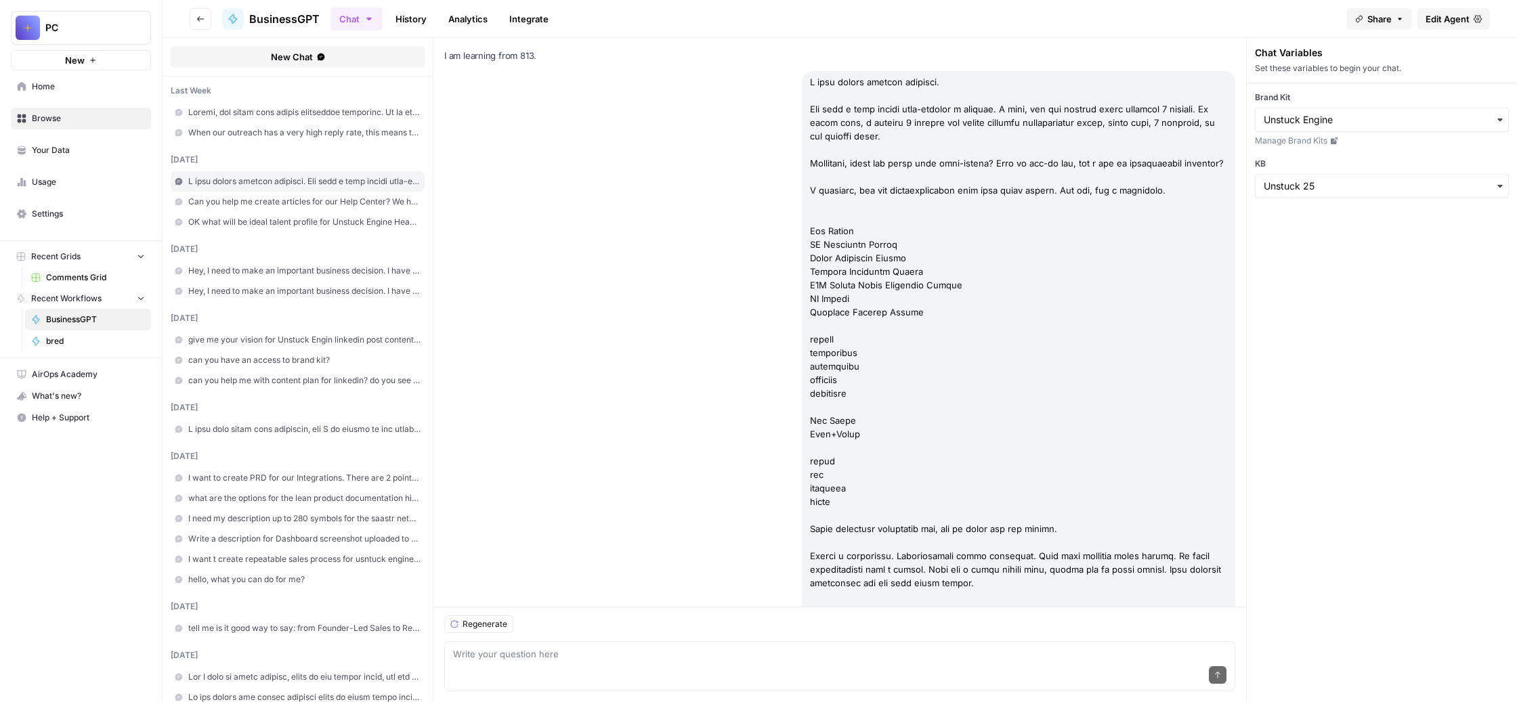
scroll to position [185746, 0]
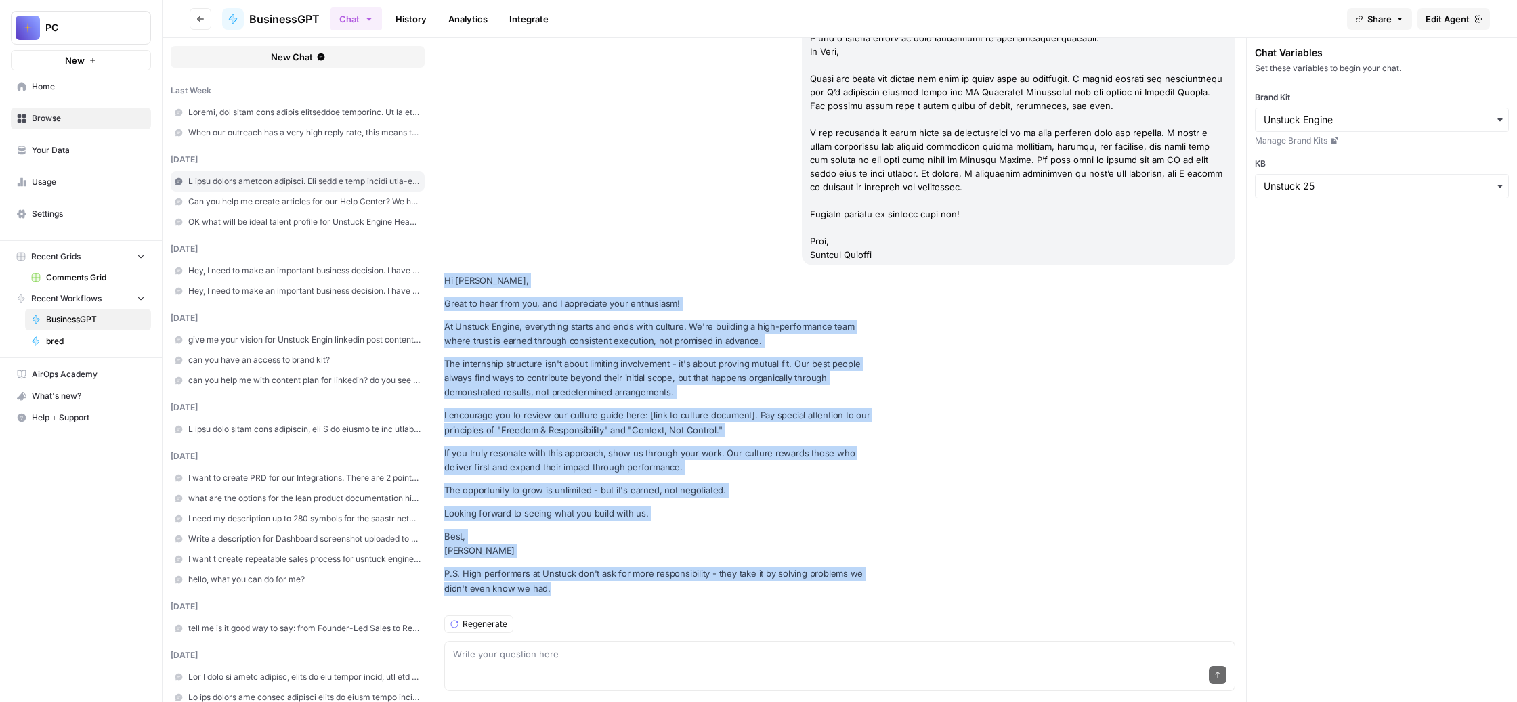
click at [92, 406] on div "What's new?" at bounding box center [81, 396] width 139 height 20
click at [26, 401] on icon "button" at bounding box center [21, 396] width 9 height 9
click at [110, 220] on span "Settings" at bounding box center [88, 214] width 113 height 12
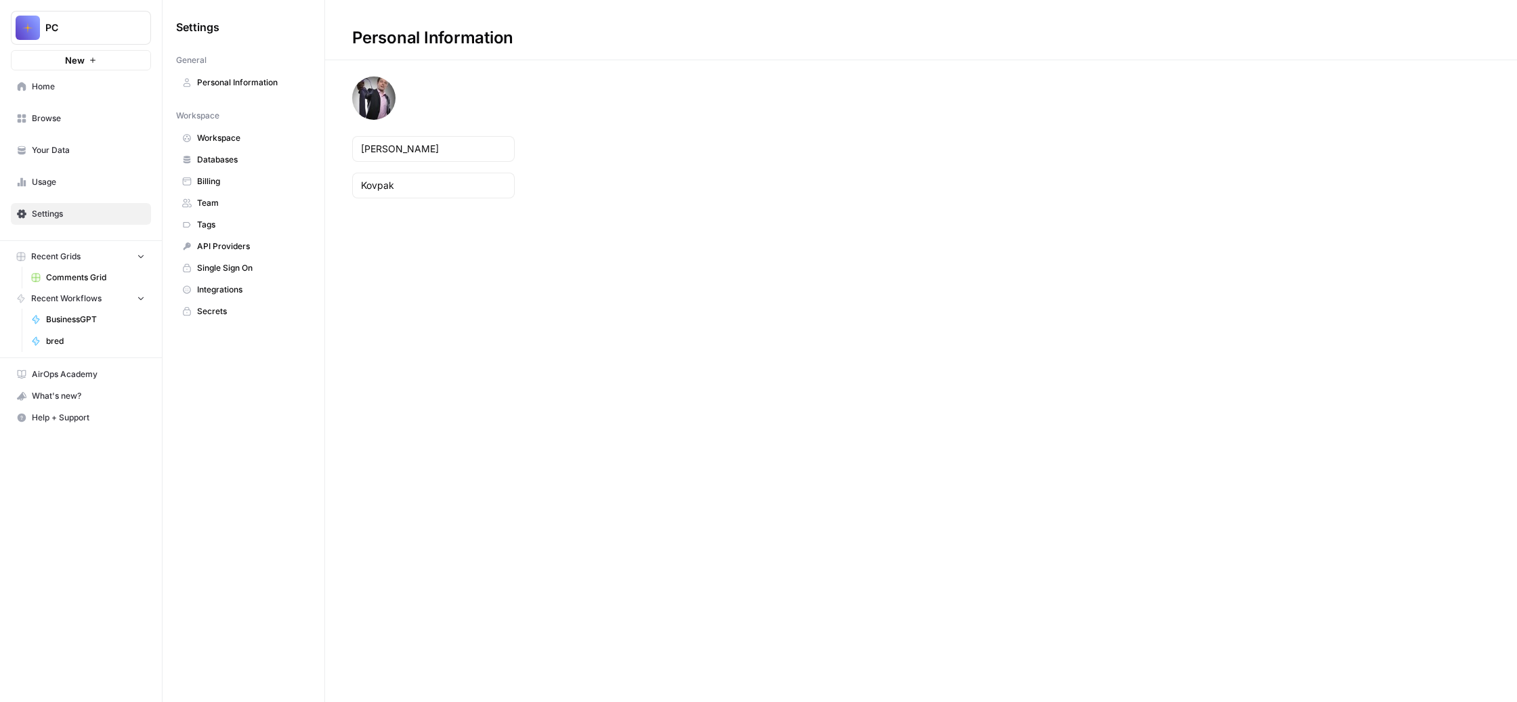
click at [305, 188] on span "Billing" at bounding box center [251, 181] width 108 height 12
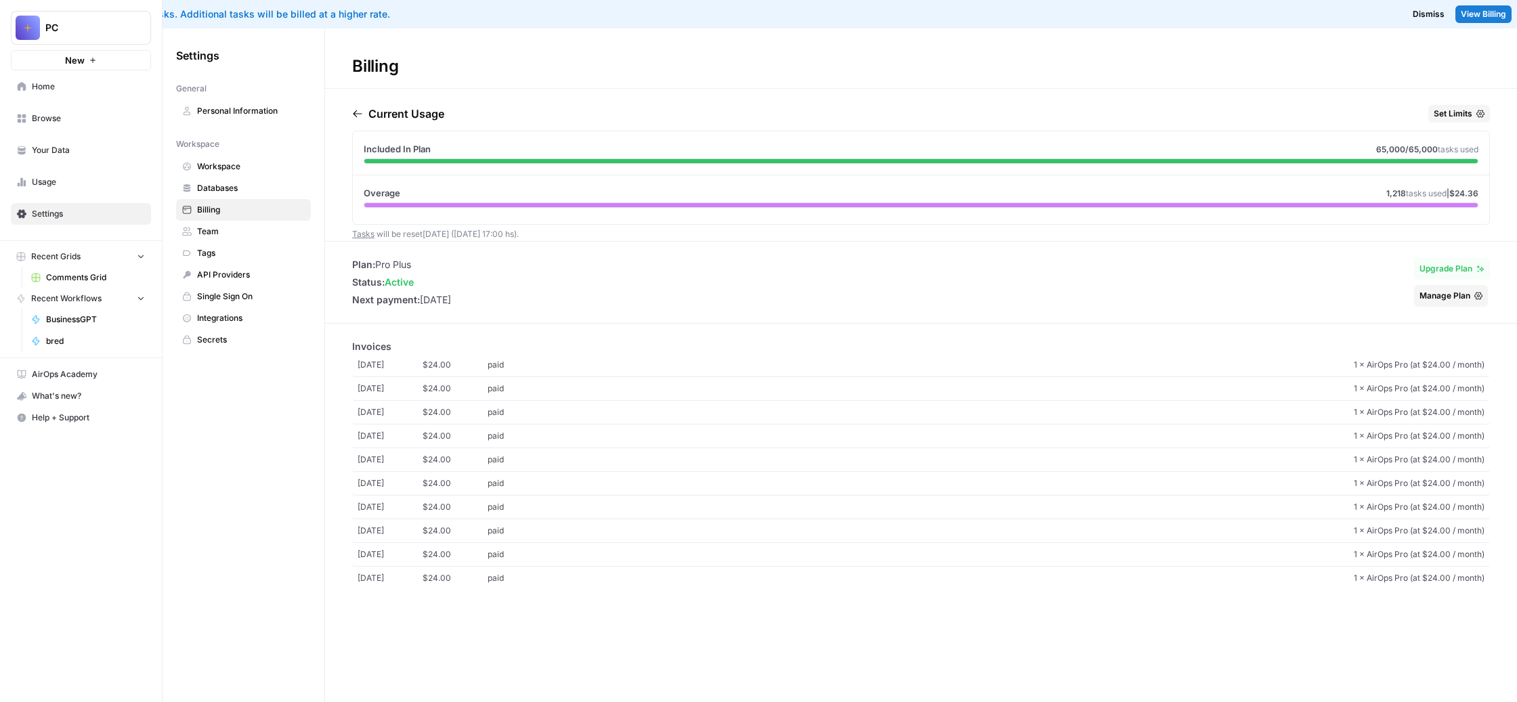
click at [1428, 302] on span "Manage Plan" at bounding box center [1444, 296] width 51 height 12
